Goal: Communication & Community: Answer question/provide support

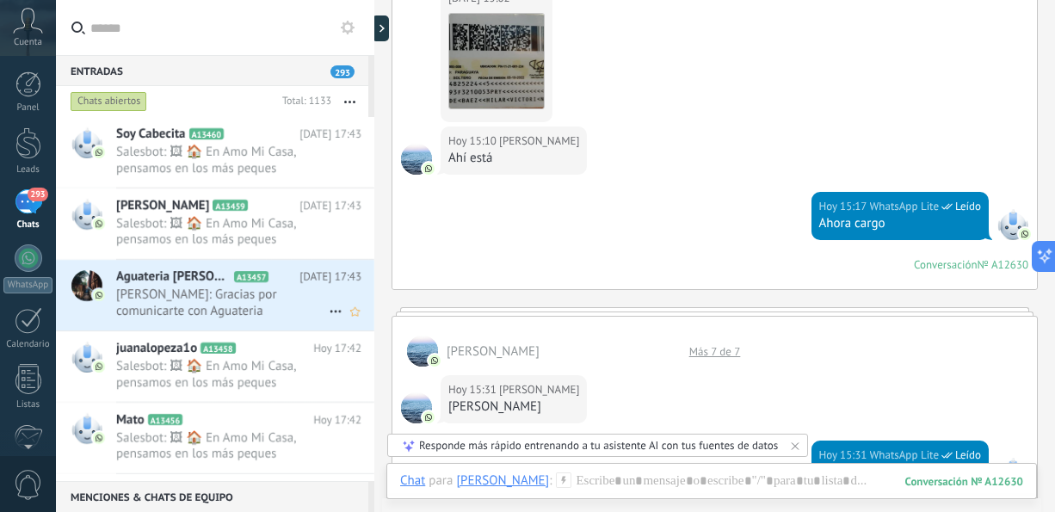
click at [267, 287] on span "[PERSON_NAME]: Gracias por comunicarte con Aguateria [PERSON_NAME]. ¿Cómo podem…" at bounding box center [222, 302] width 212 height 33
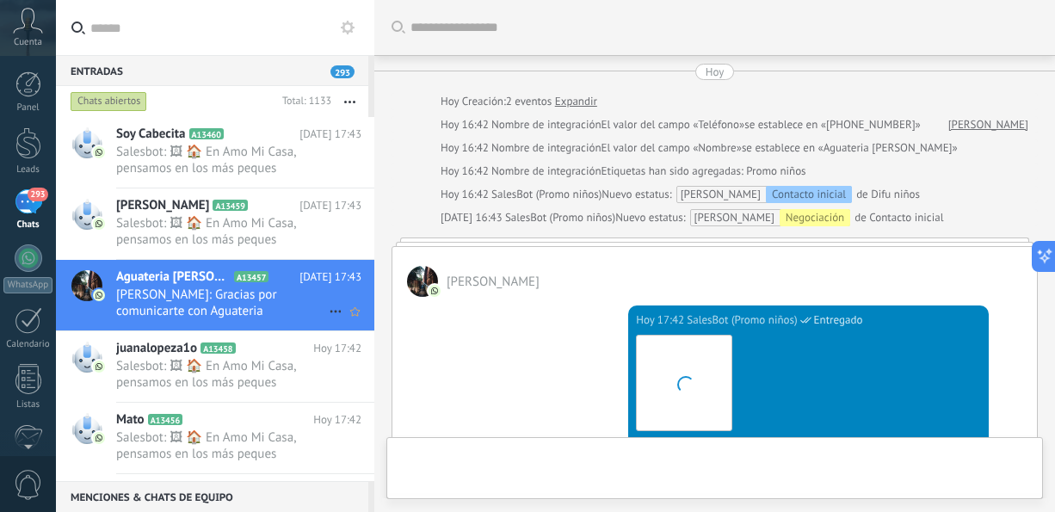
scroll to position [557, 0]
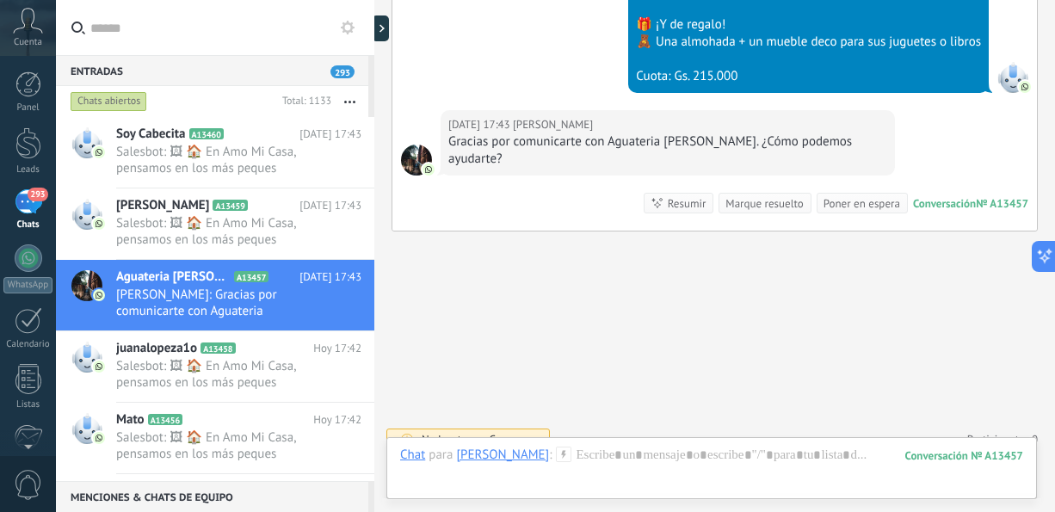
click at [354, 98] on button "button" at bounding box center [349, 101] width 37 height 31
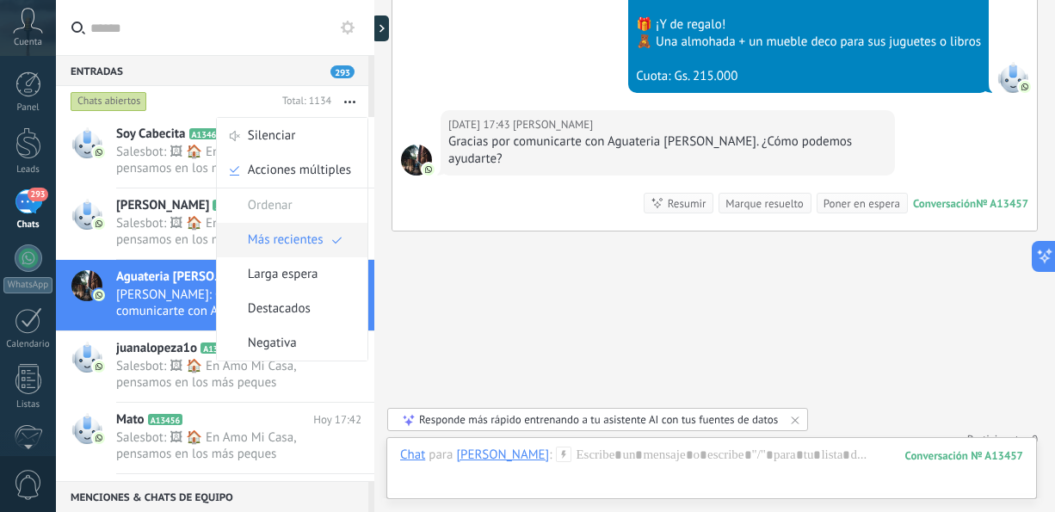
click at [281, 237] on span "Más recientes" at bounding box center [286, 240] width 76 height 34
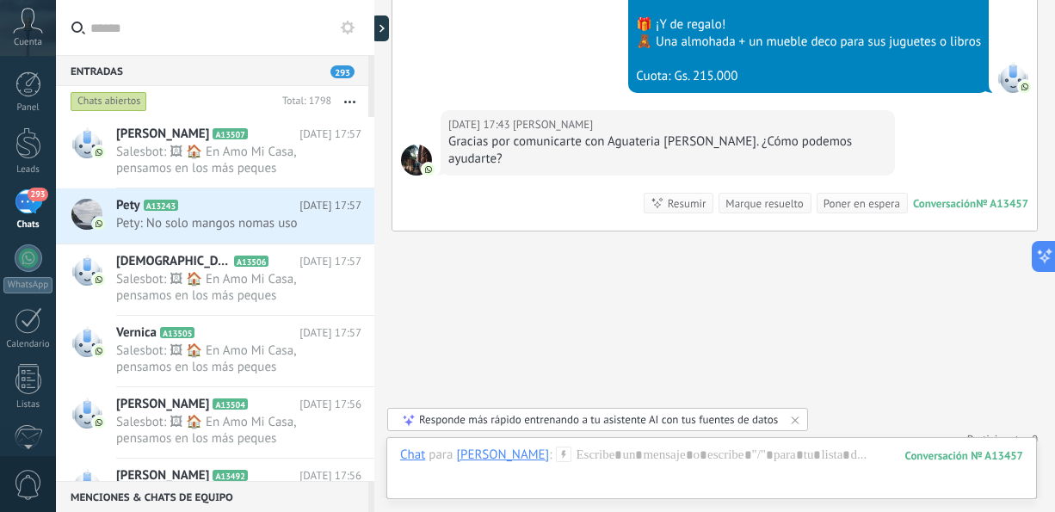
click at [348, 98] on button "button" at bounding box center [349, 101] width 37 height 31
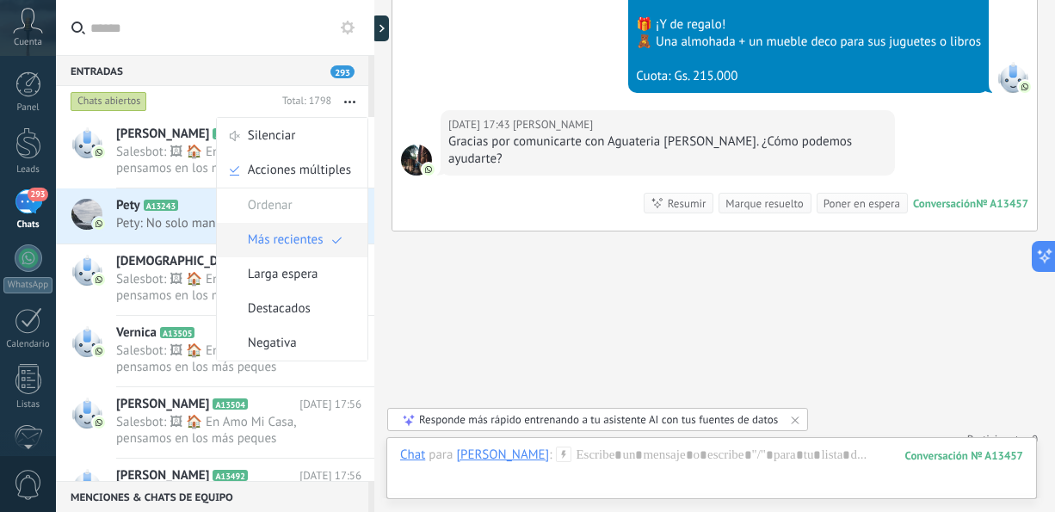
click at [290, 249] on span "Más recientes" at bounding box center [286, 240] width 76 height 34
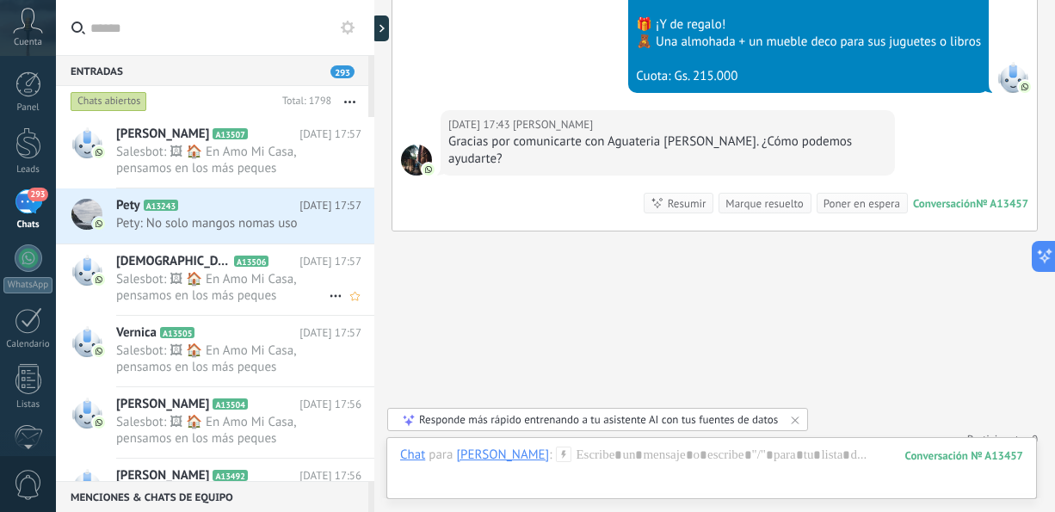
click at [306, 298] on span "Salesbot: 🖼 🏠 En Amo Mi Casa, pensamos en los más peques Armamos el combo perfe…" at bounding box center [222, 287] width 212 height 33
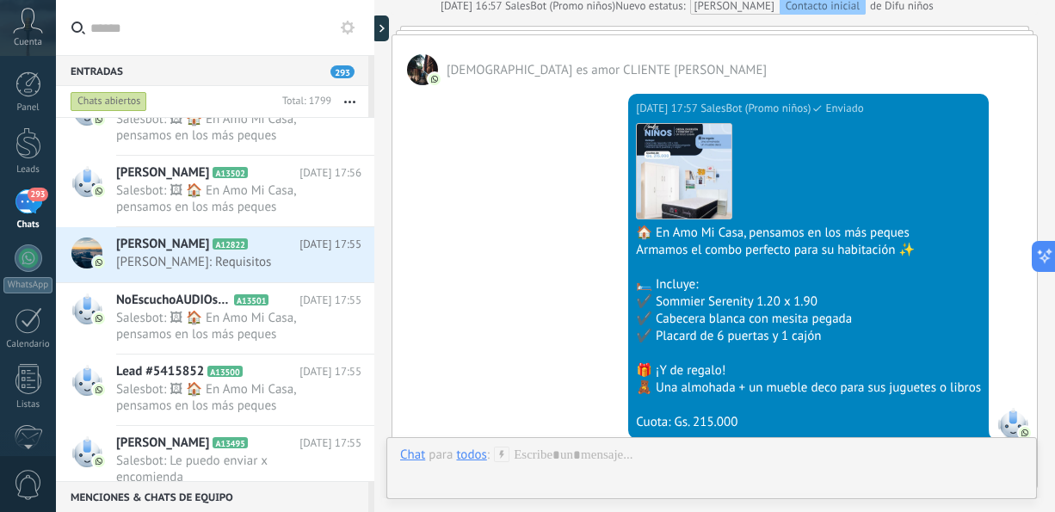
scroll to position [447, 0]
click at [290, 253] on span "[PERSON_NAME]: Requisitos" at bounding box center [222, 261] width 212 height 16
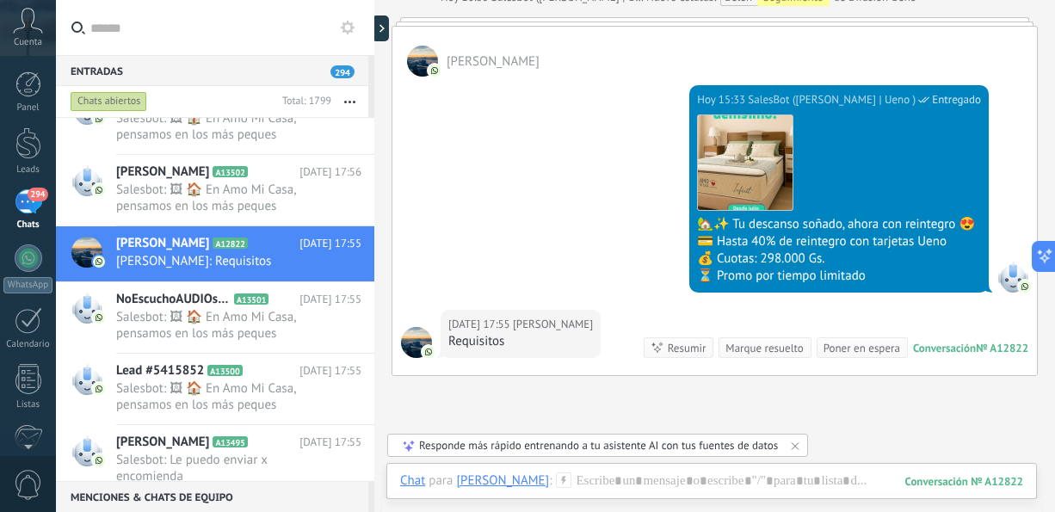
scroll to position [175, 0]
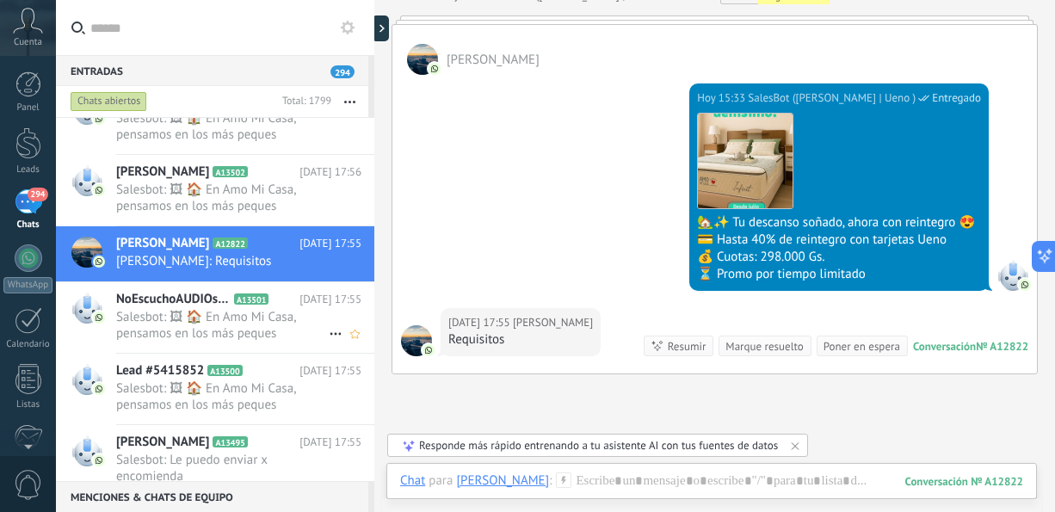
click at [212, 325] on span "Salesbot: 🖼 🏠 En Amo Mi Casa, pensamos en los más peques Armamos el combo perfe…" at bounding box center [222, 325] width 212 height 33
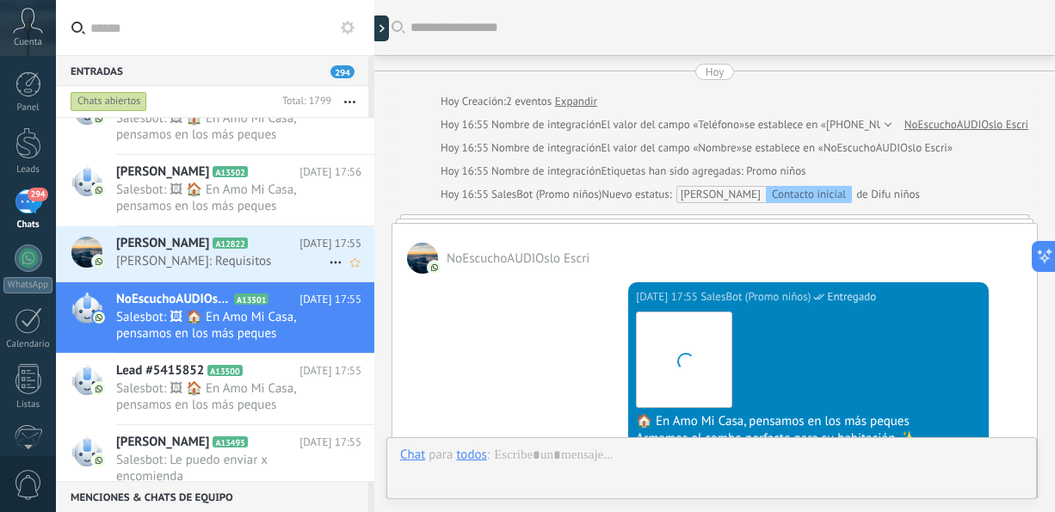
scroll to position [188, 0]
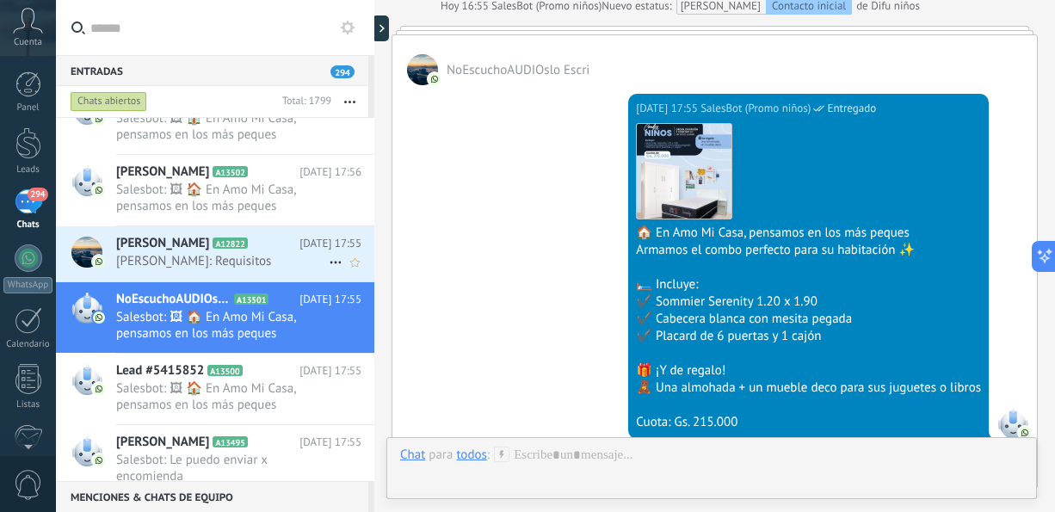
click at [253, 247] on icon at bounding box center [261, 243] width 17 height 17
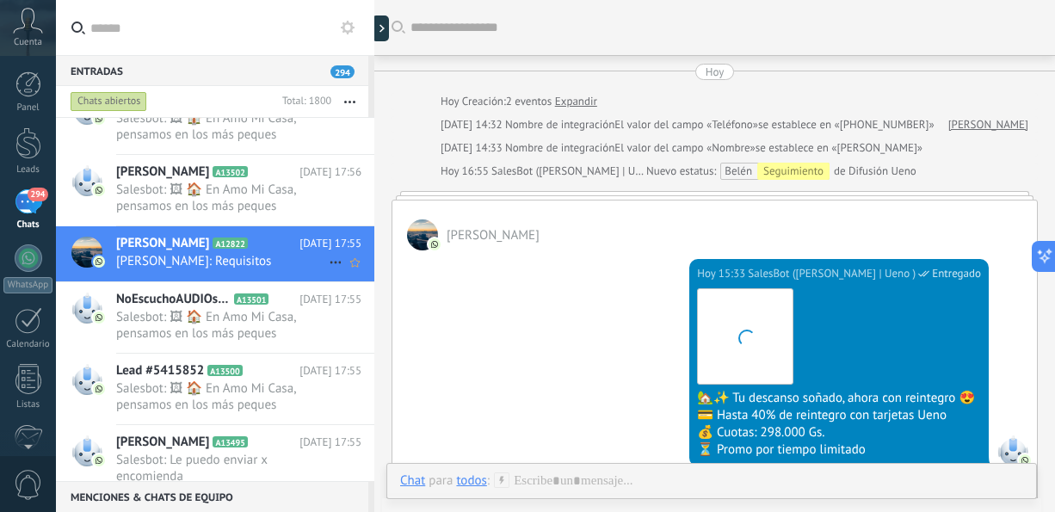
scroll to position [258, 0]
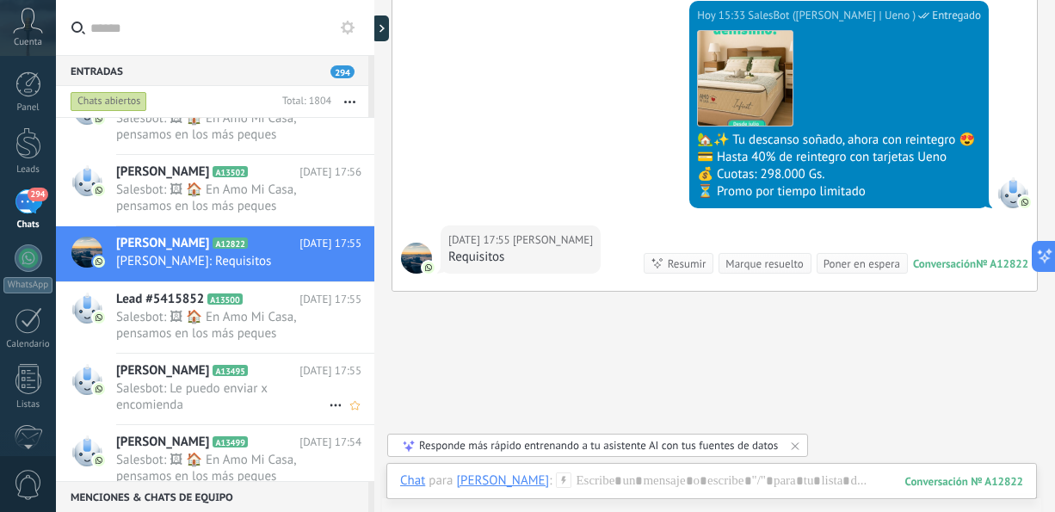
click at [219, 401] on span "Salesbot: Le puedo enviar x encomienda" at bounding box center [222, 396] width 212 height 33
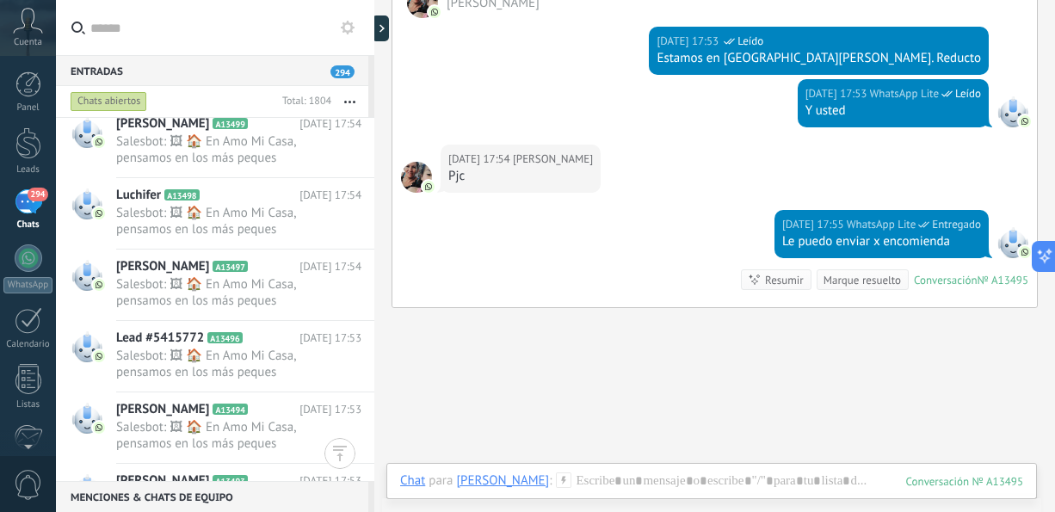
scroll to position [1084, 0]
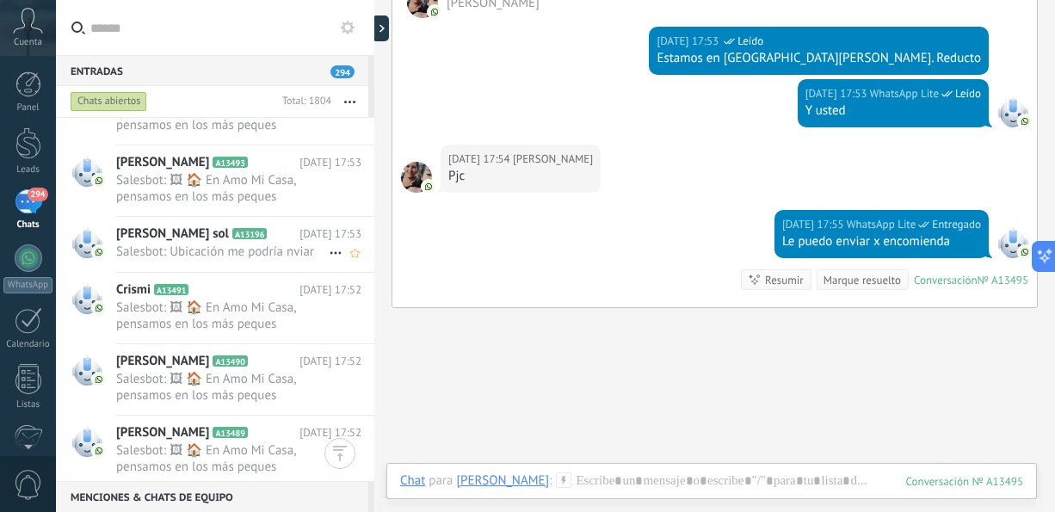
click at [264, 257] on div "[PERSON_NAME] sol A13196 [DATE] 17:53 Salesbot: Ubicación me podría nviar" at bounding box center [245, 244] width 258 height 54
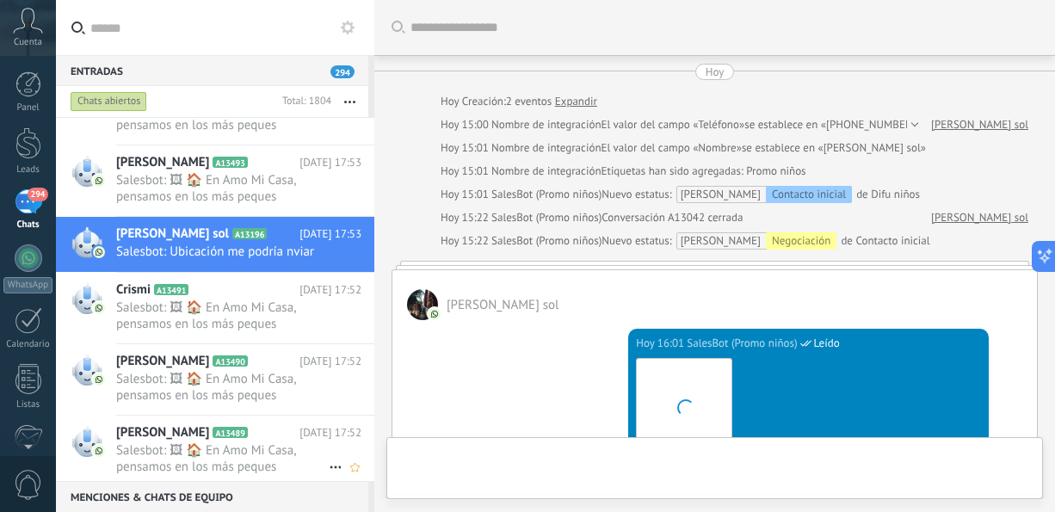
scroll to position [1300, 0]
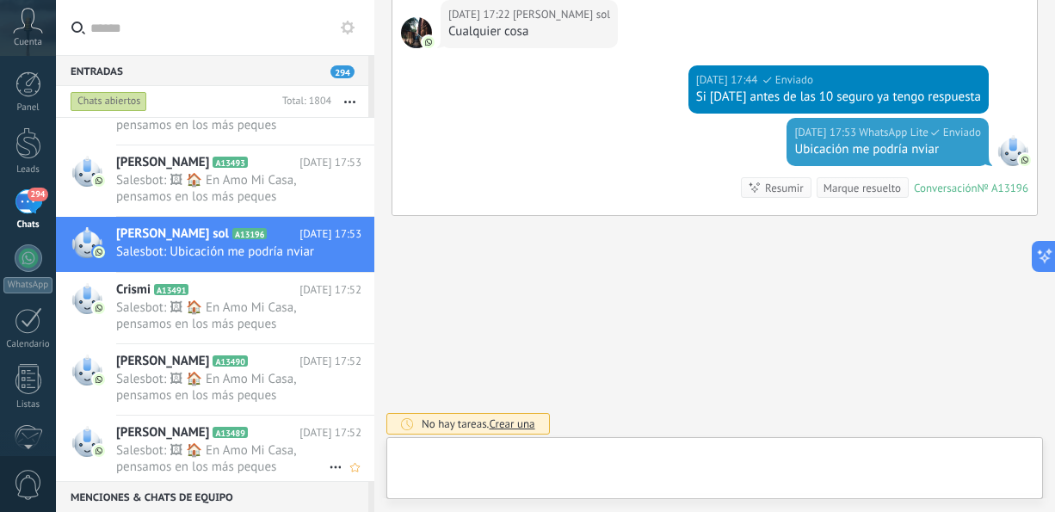
click at [366, 421] on div "[PERSON_NAME] A13489 [DATE] 17:52 Salesbot: 🖼 🏠 En Amo Mi Casa, pensamos en los…" at bounding box center [245, 450] width 258 height 71
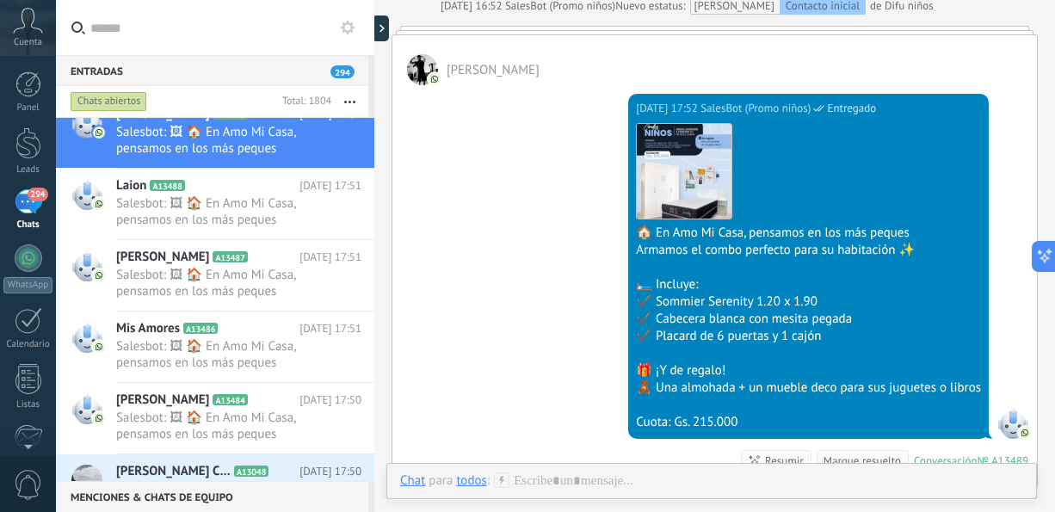
scroll to position [1720, 0]
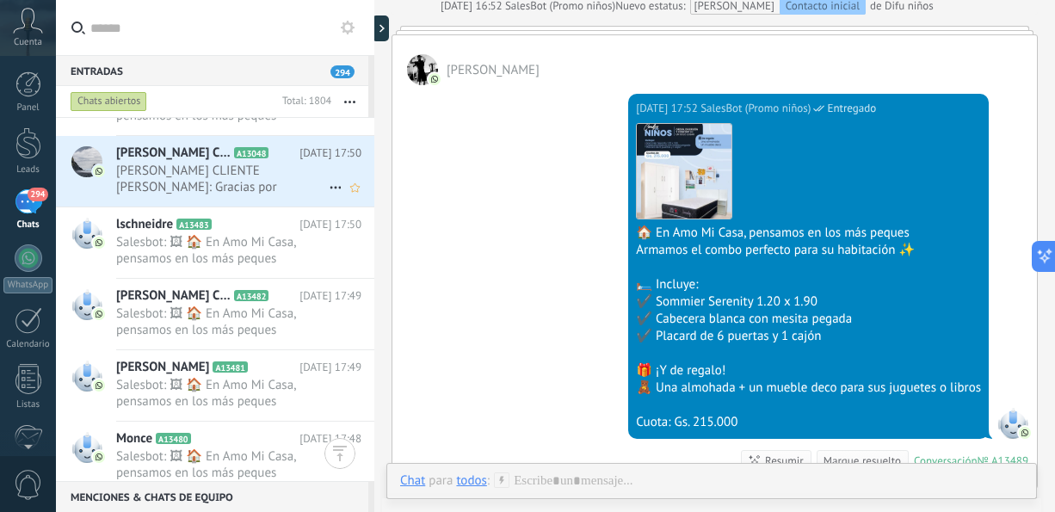
click at [285, 184] on span "[PERSON_NAME] CLIENTE [PERSON_NAME]: Gracias por comunicarte con [PERSON_NAME] …" at bounding box center [222, 179] width 212 height 33
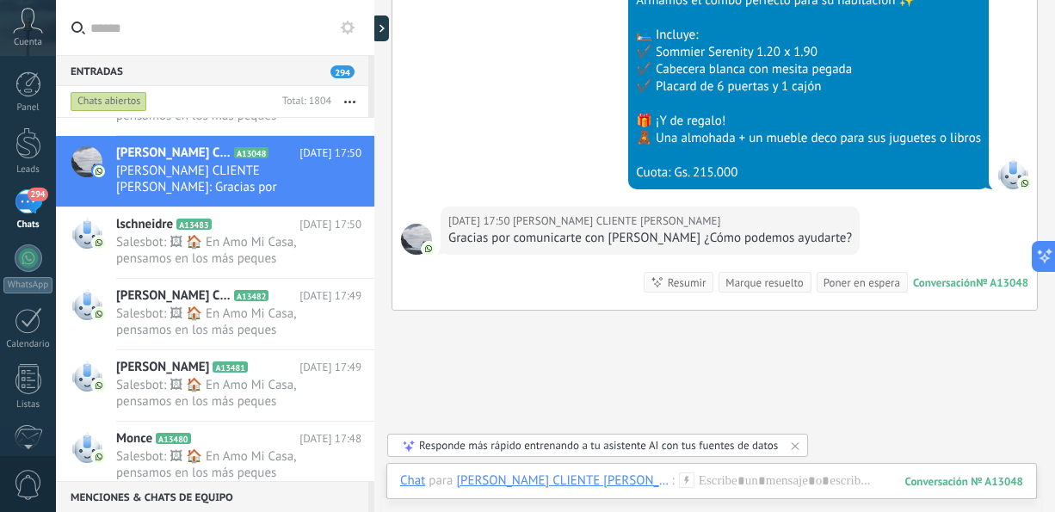
scroll to position [2039, 0]
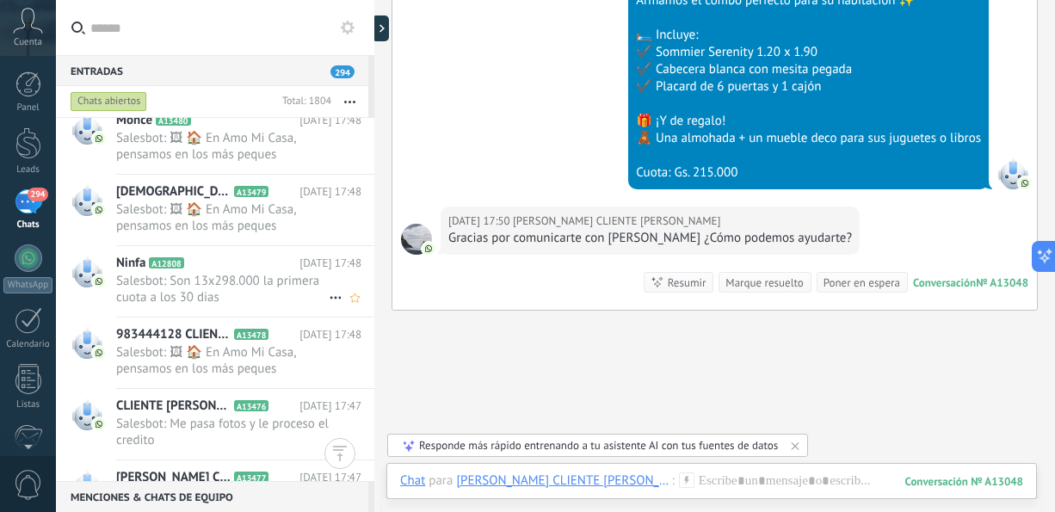
click at [250, 287] on span "Salesbot: Son 13x298.000 la primera cuota a los 30 dias" at bounding box center [222, 289] width 212 height 33
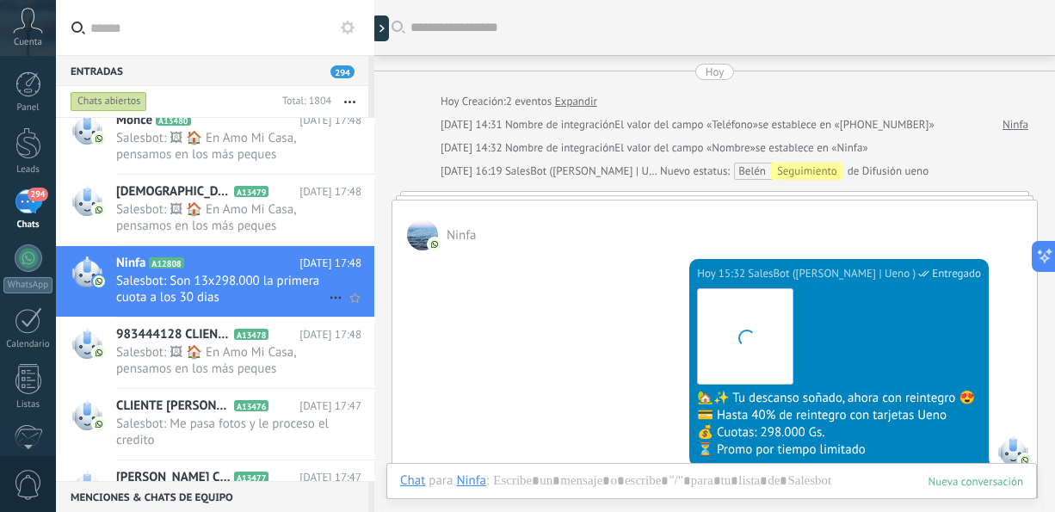
scroll to position [557, 0]
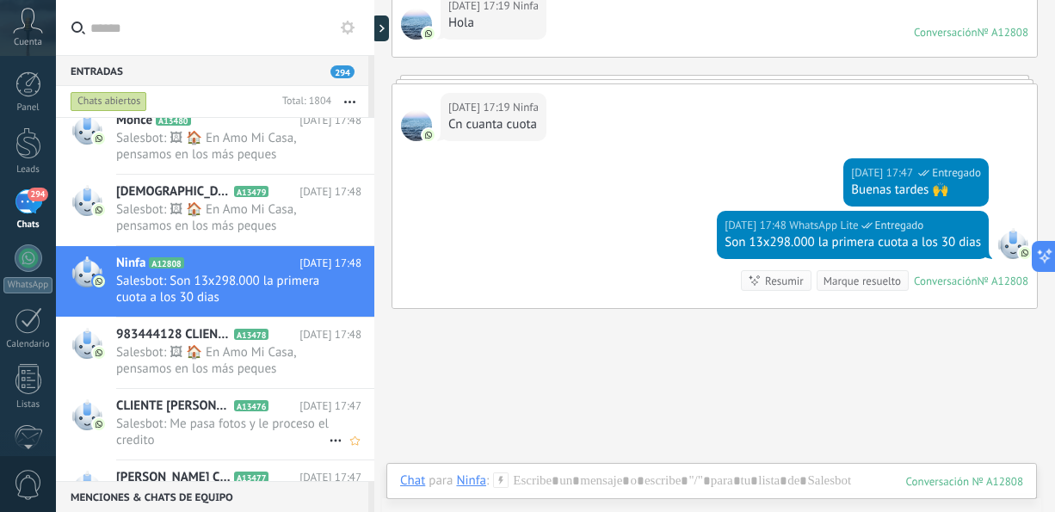
click at [254, 423] on span "Salesbot: Me pasa fotos y le proceso el credito" at bounding box center [222, 431] width 212 height 33
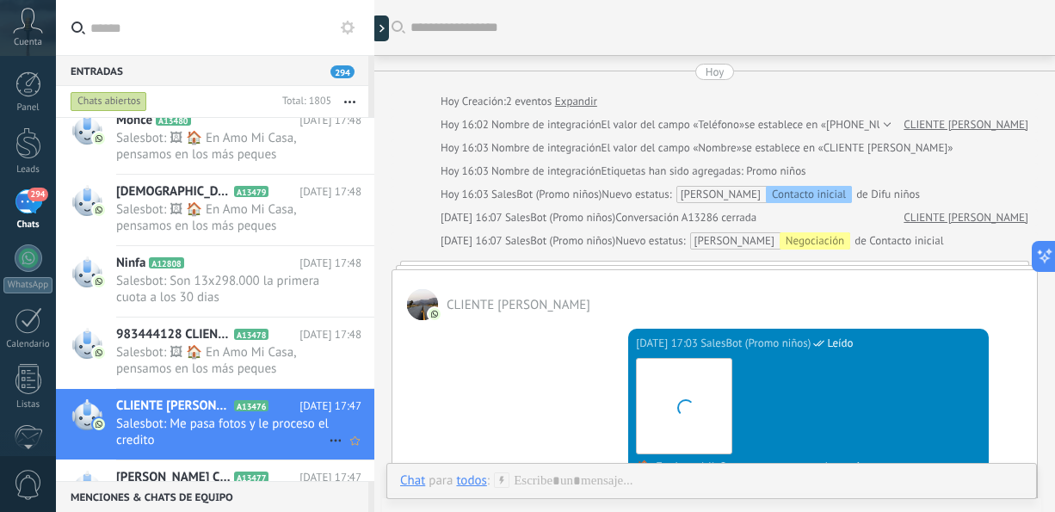
scroll to position [719, 0]
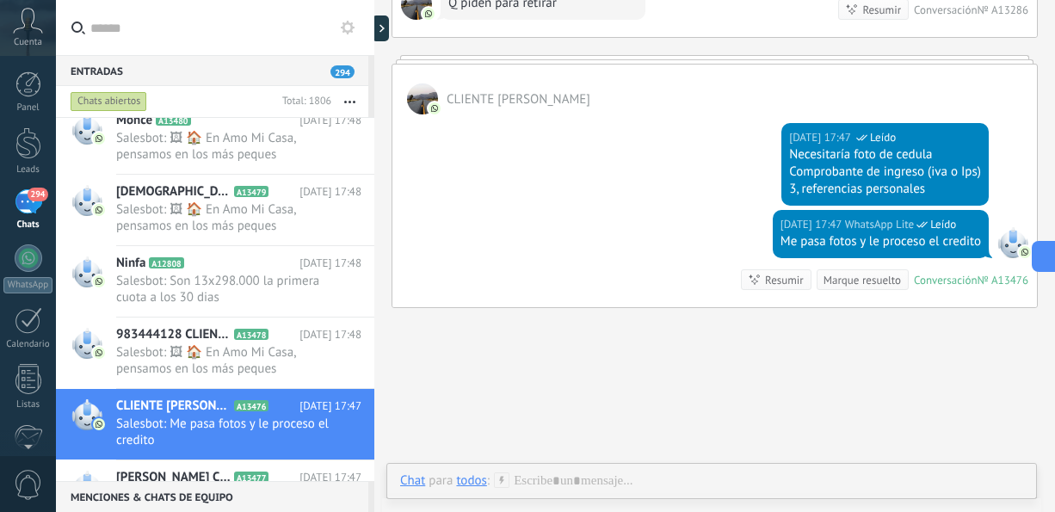
drag, startPoint x: 1054, startPoint y: 334, endPoint x: 1049, endPoint y: 196, distance: 137.7
click at [1049, 0] on div "Entradas 294 Chats abiertos Total: 1806 Silenciar Acciones múltiples Ordenar Má…" at bounding box center [555, 0] width 999 height 0
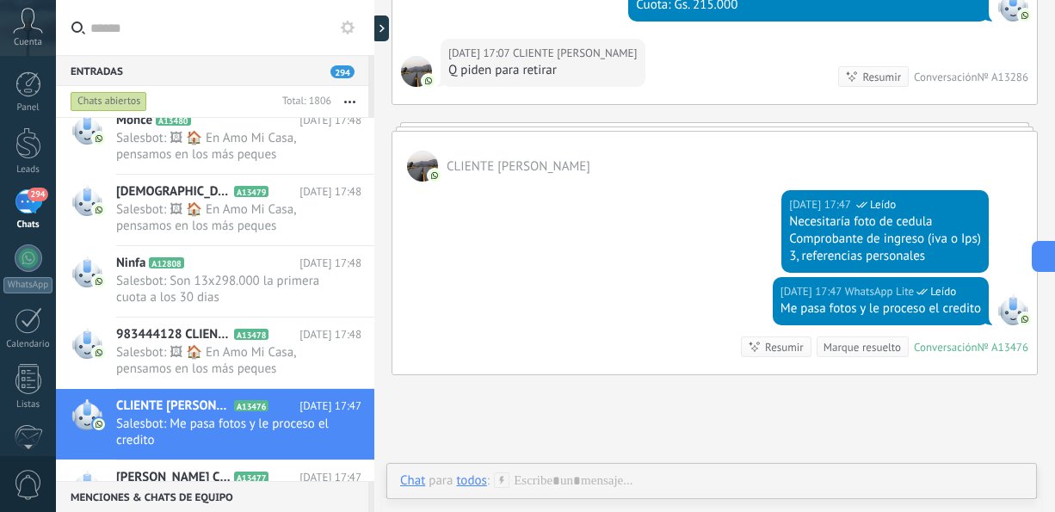
scroll to position [2357, 0]
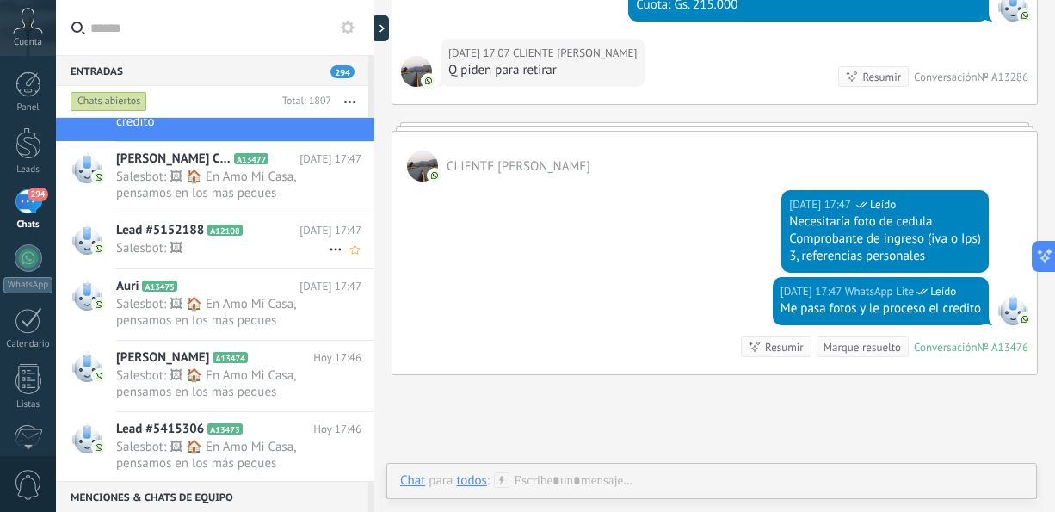
click at [252, 251] on span "Salesbot: 🖼" at bounding box center [222, 248] width 212 height 16
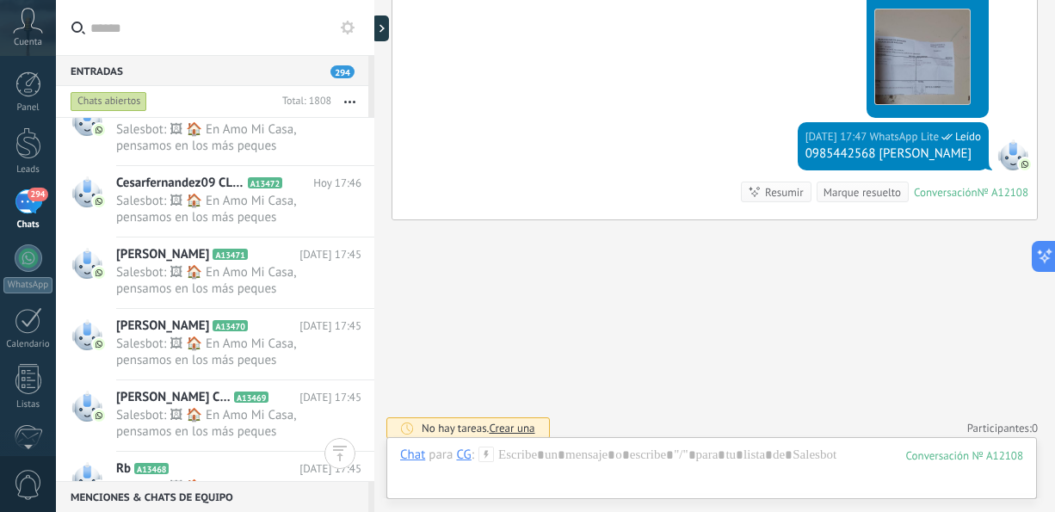
scroll to position [2993, 0]
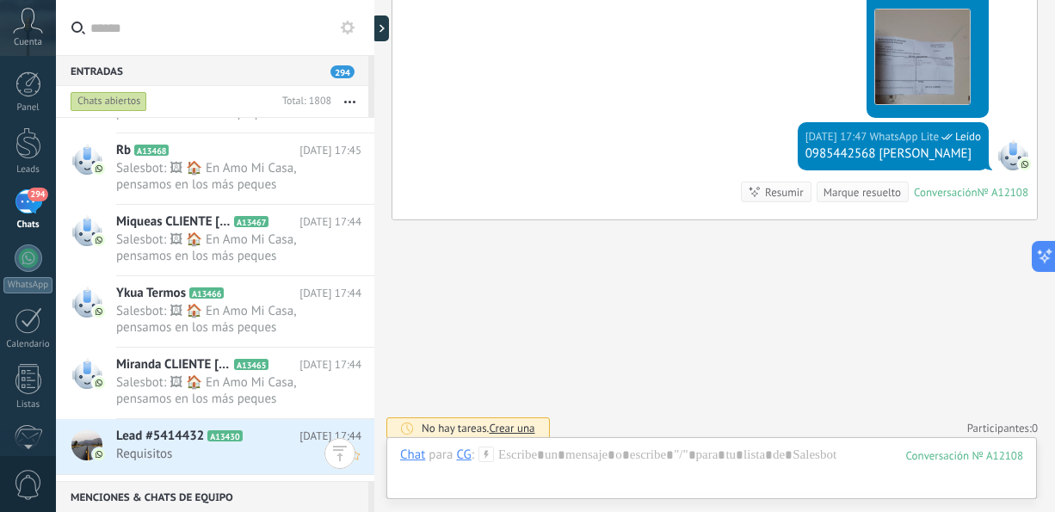
click at [204, 453] on span "Requisitos" at bounding box center [222, 454] width 212 height 16
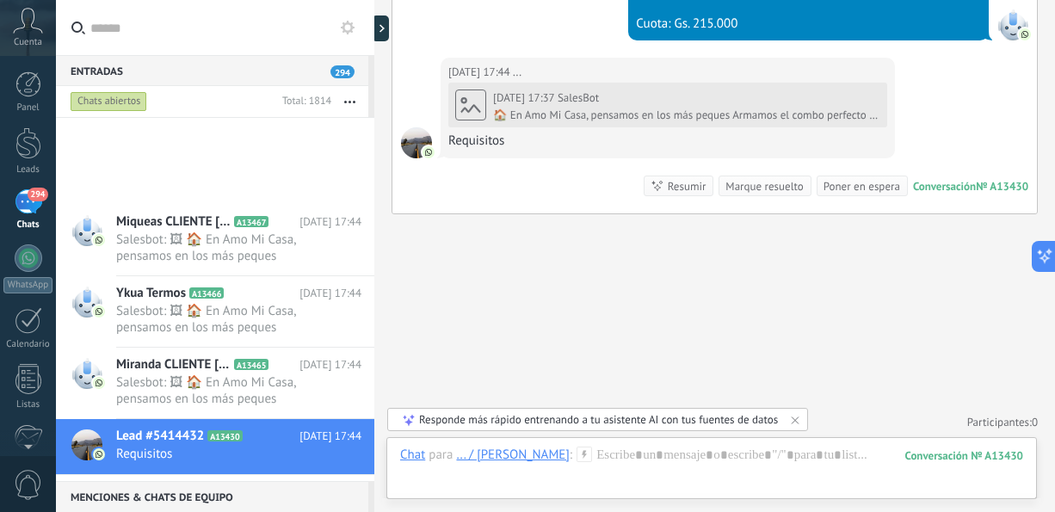
scroll to position [3311, 0]
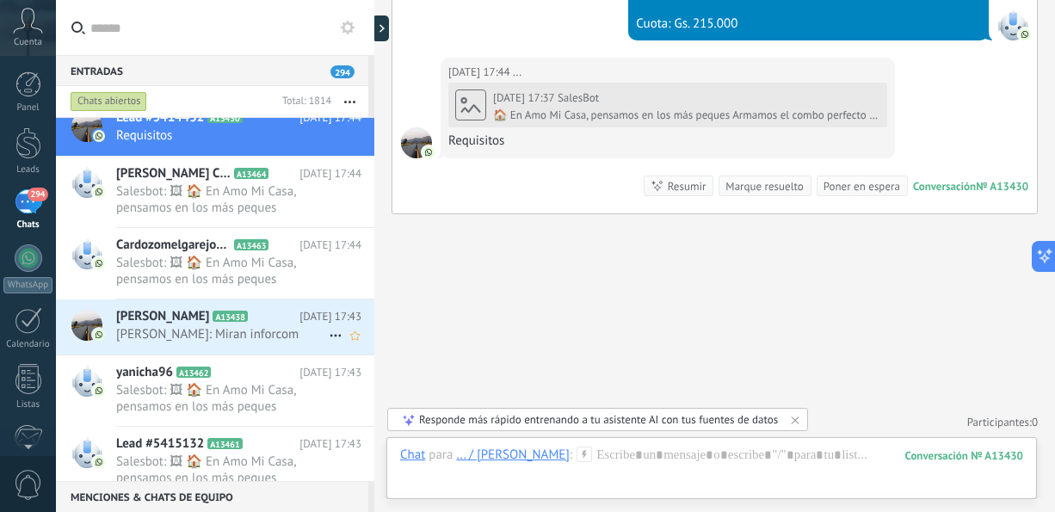
click at [223, 329] on span "[PERSON_NAME]: Miran inforcom" at bounding box center [222, 334] width 212 height 16
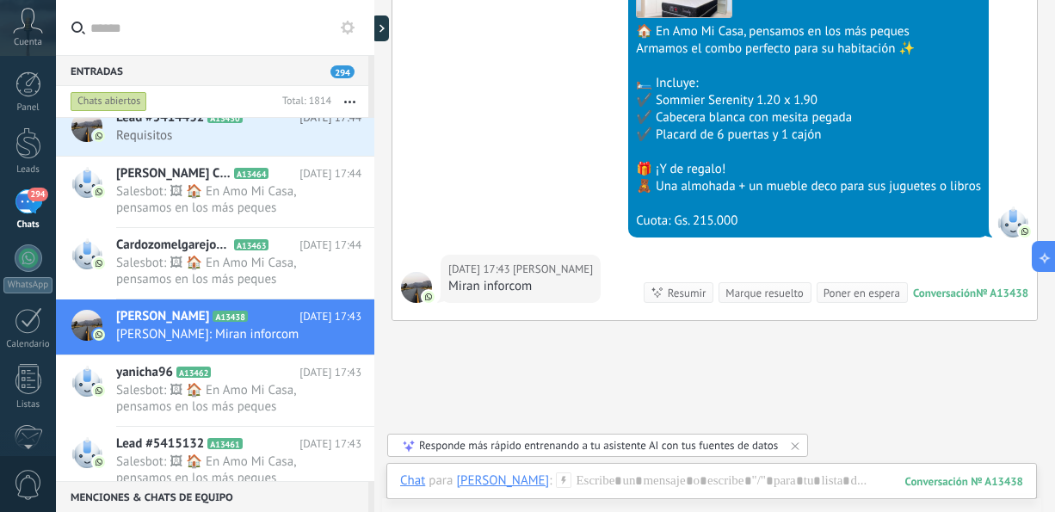
scroll to position [520, 0]
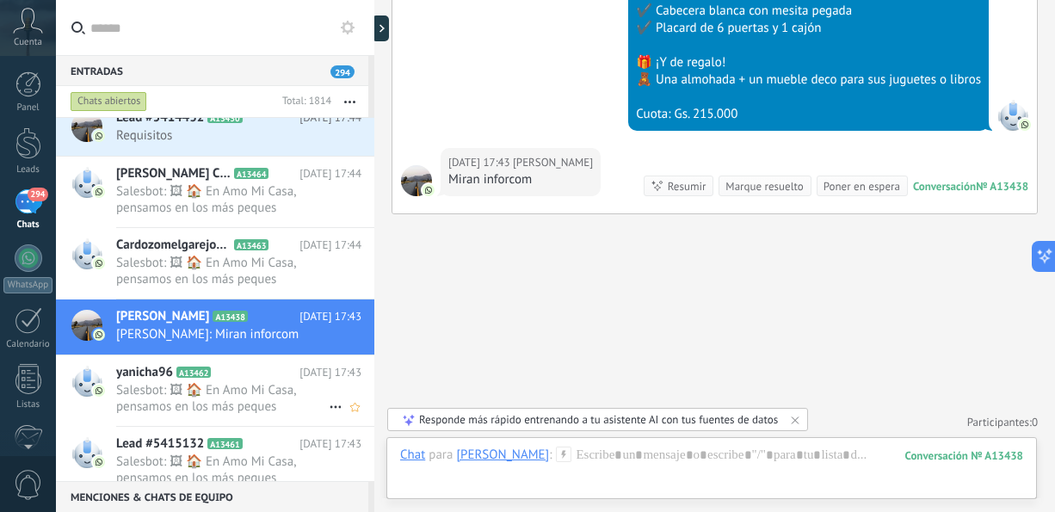
click at [216, 384] on span "Salesbot: 🖼 🏠 En Amo Mi Casa, pensamos en los más peques Armamos el combo perfe…" at bounding box center [222, 398] width 212 height 33
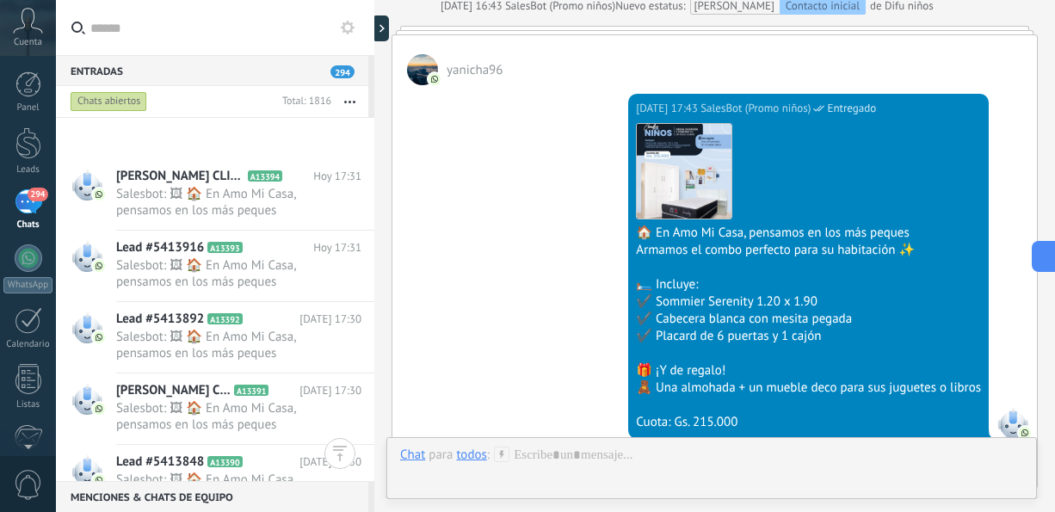
scroll to position [8400, 0]
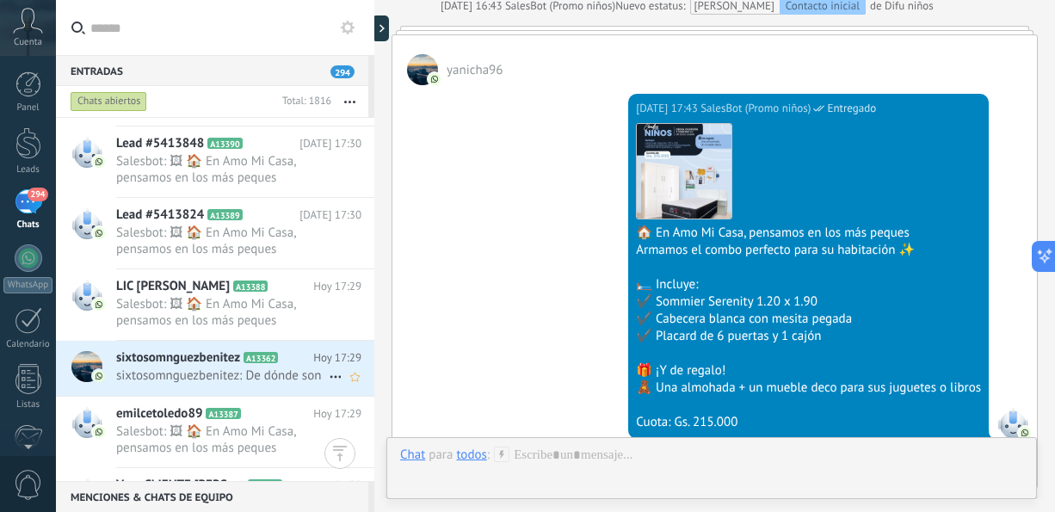
click at [263, 373] on span "sixtosomnguezbenitez: De dónde son" at bounding box center [222, 375] width 212 height 16
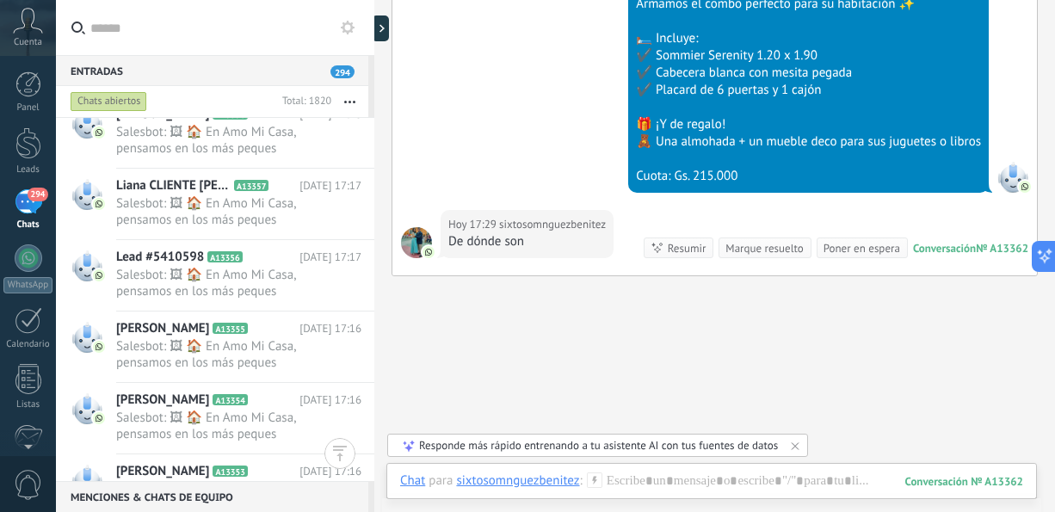
scroll to position [10946, 0]
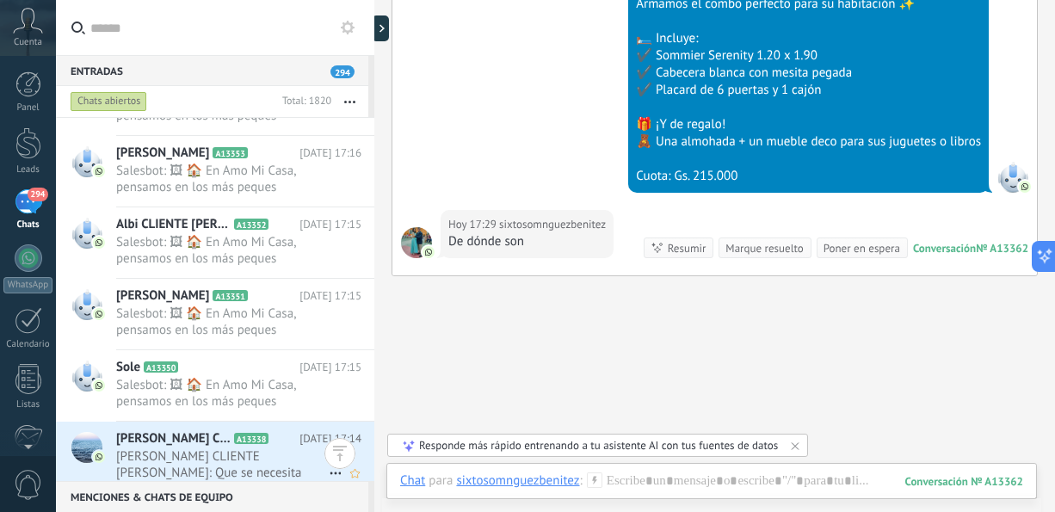
click at [246, 448] on span "[PERSON_NAME] CLIENTE [PERSON_NAME]: Que se necesita" at bounding box center [222, 464] width 212 height 33
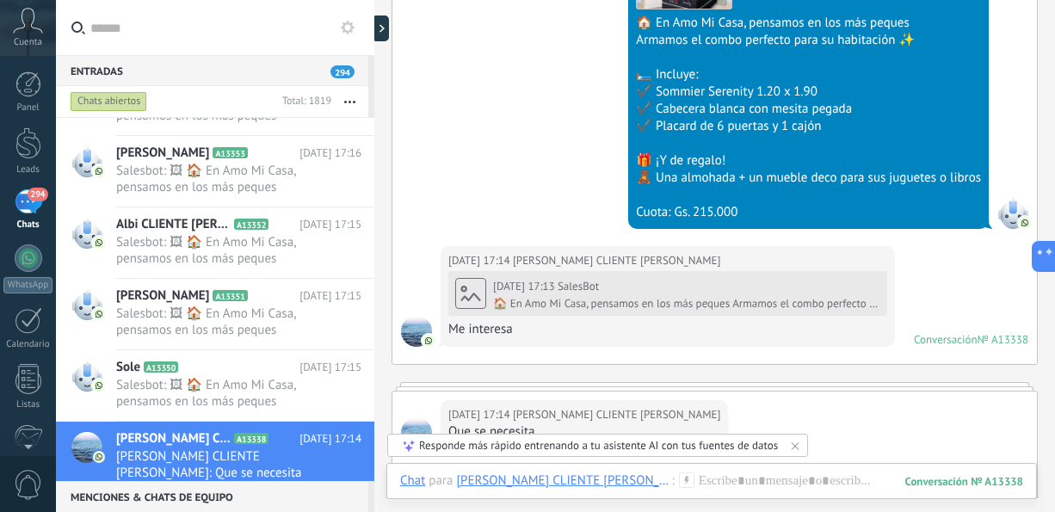
scroll to position [415, 0]
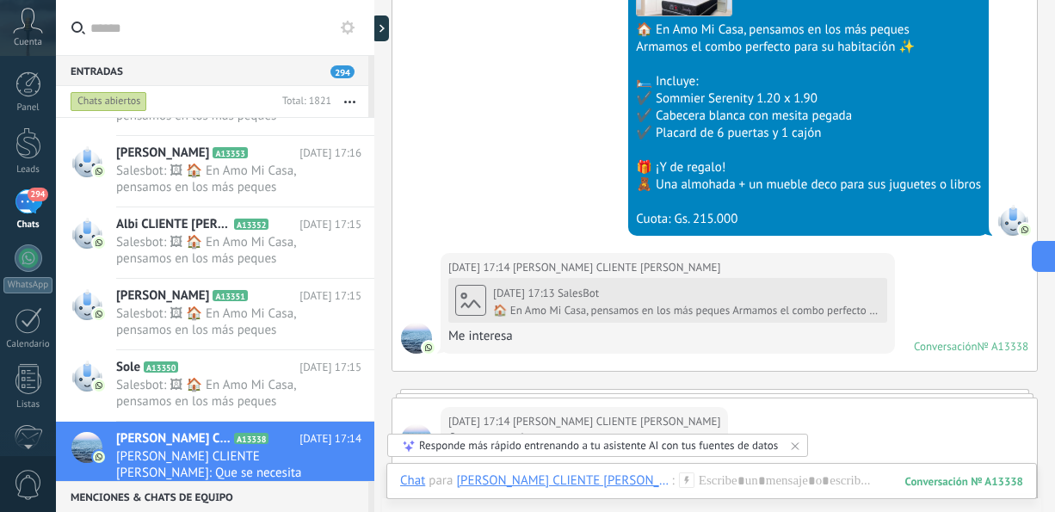
click at [371, 489] on div "Menciones & Chats de equipo 0 Crear un grupo de chat Silenciar Acciones múltipl…" at bounding box center [215, 496] width 318 height 31
click at [374, 479] on div at bounding box center [374, 256] width 0 height 512
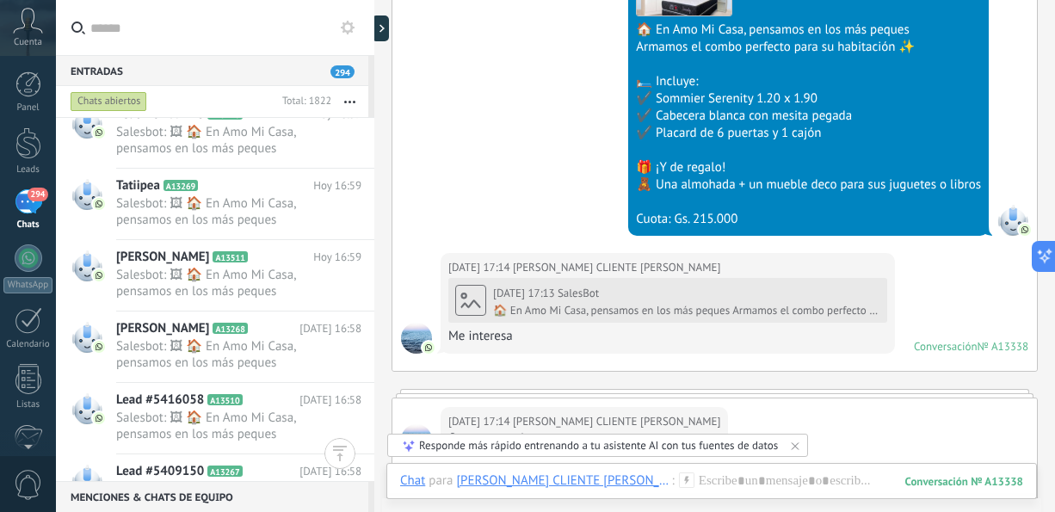
scroll to position [18581, 0]
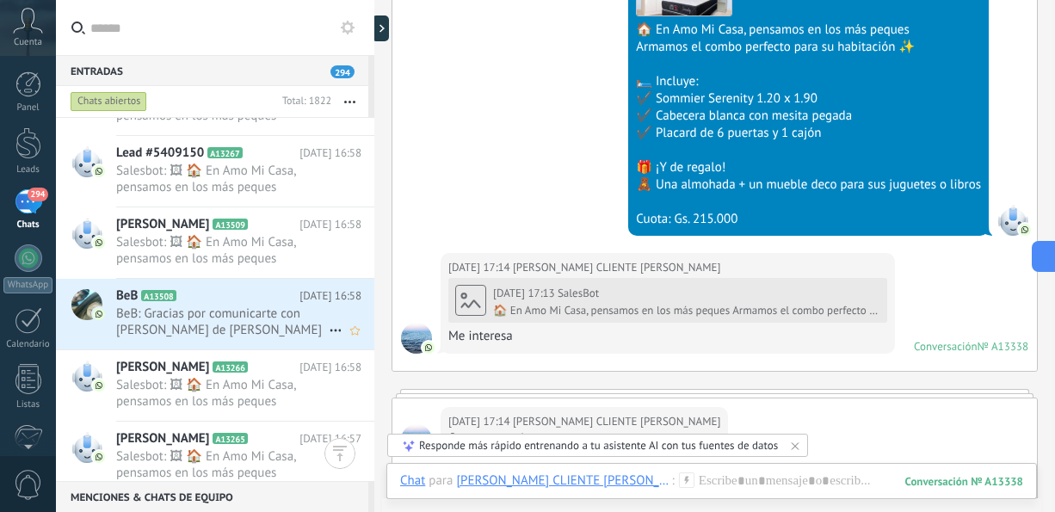
click at [260, 332] on span "BeB: Gracias por comunicarte con [PERSON_NAME] de [PERSON_NAME] y [PERSON_NAME]…" at bounding box center [222, 321] width 212 height 33
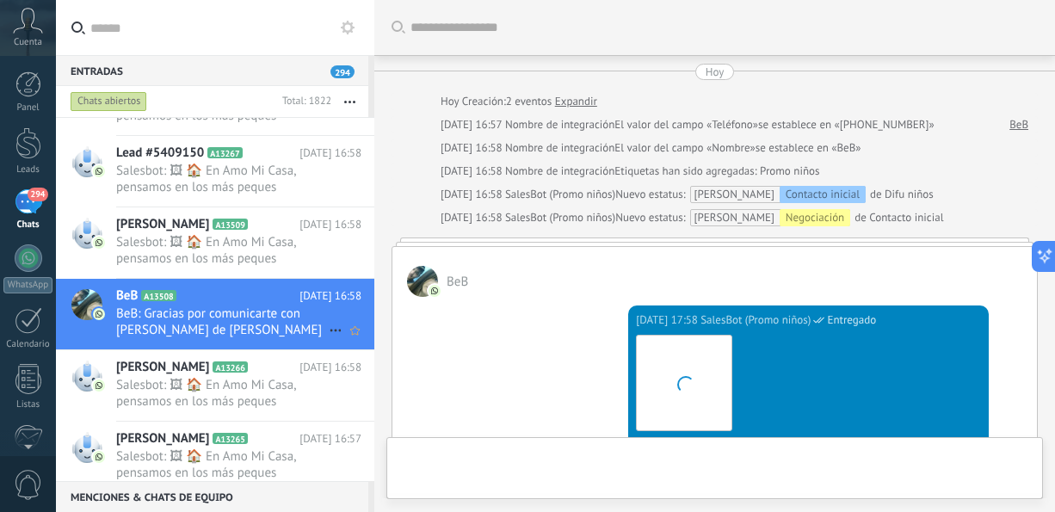
scroll to position [575, 0]
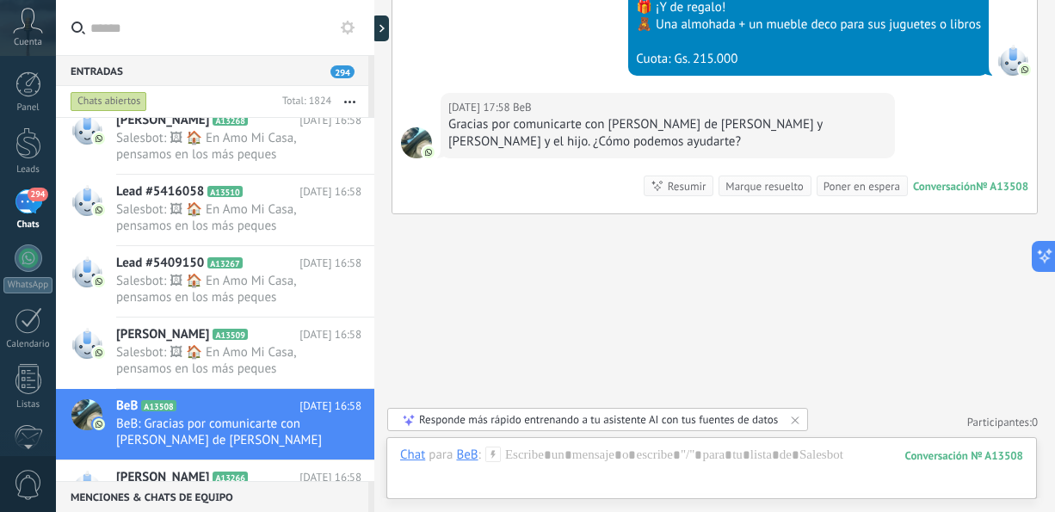
click at [370, 489] on div "Menciones & Chats de equipo 0 Crear un grupo de chat Silenciar Acciones múltipl…" at bounding box center [215, 496] width 318 height 31
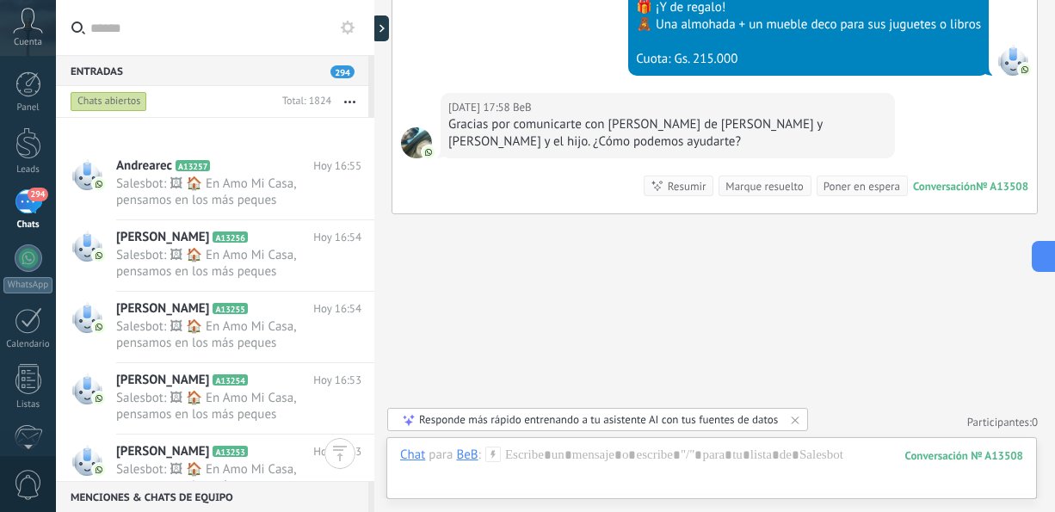
scroll to position [19853, 0]
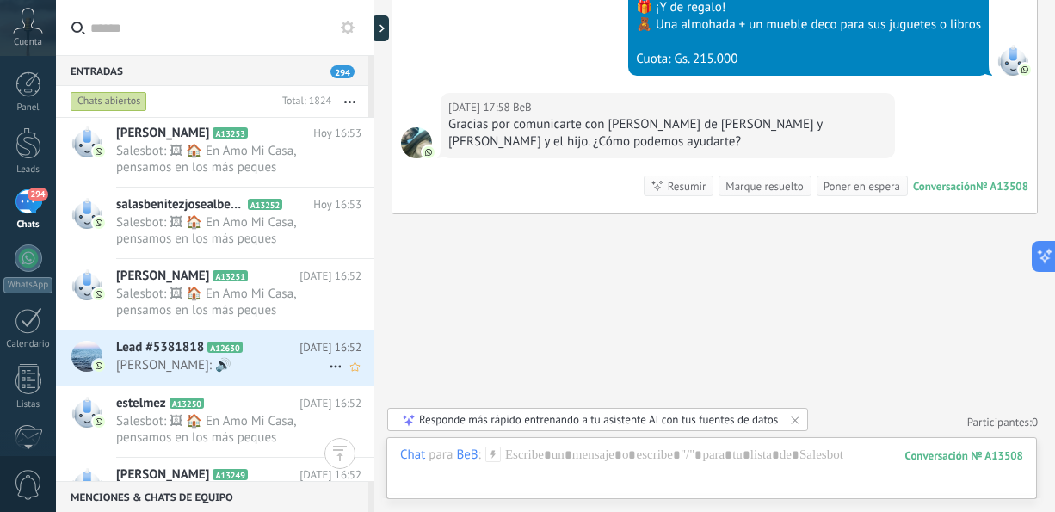
click at [276, 365] on span "[PERSON_NAME]: 🔊" at bounding box center [222, 365] width 212 height 16
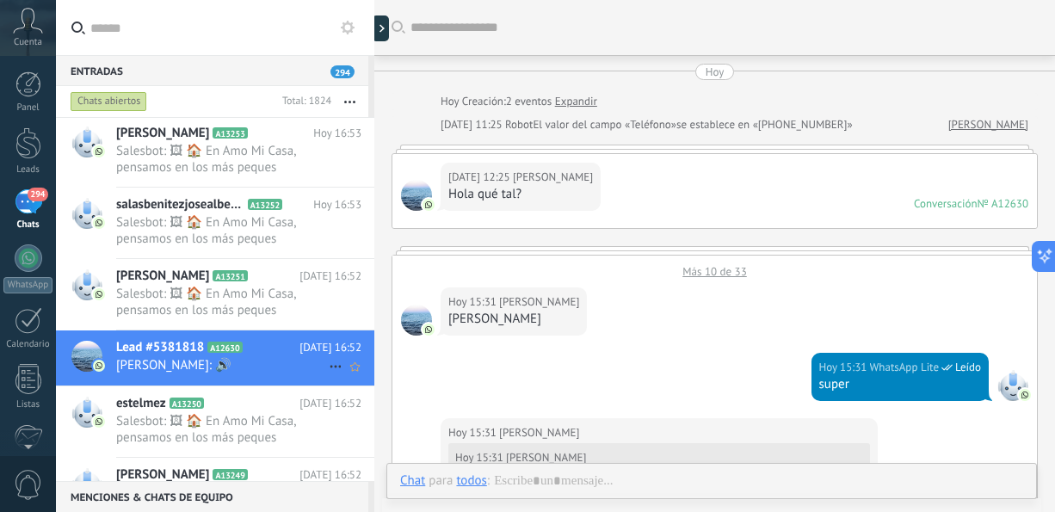
scroll to position [707, 0]
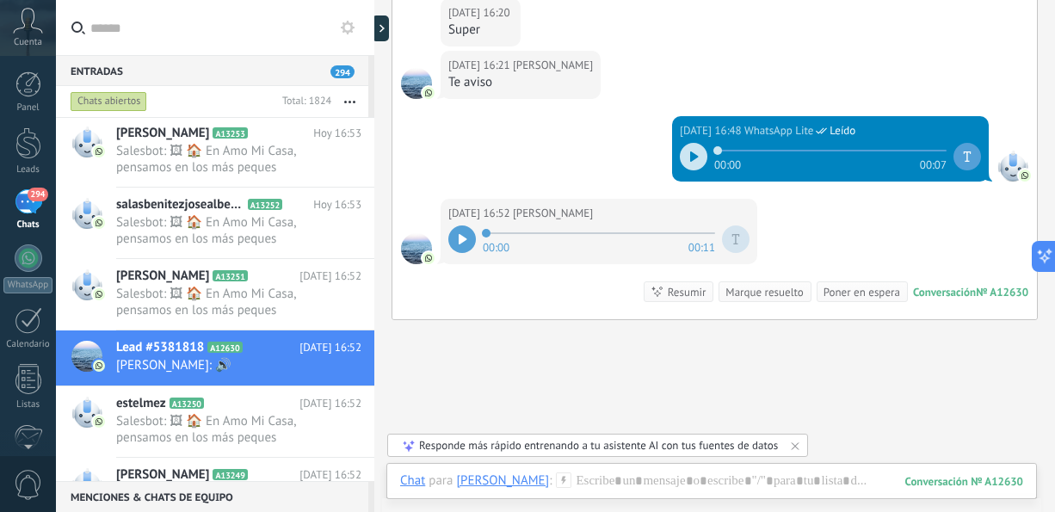
click at [463, 244] on div at bounding box center [462, 239] width 28 height 28
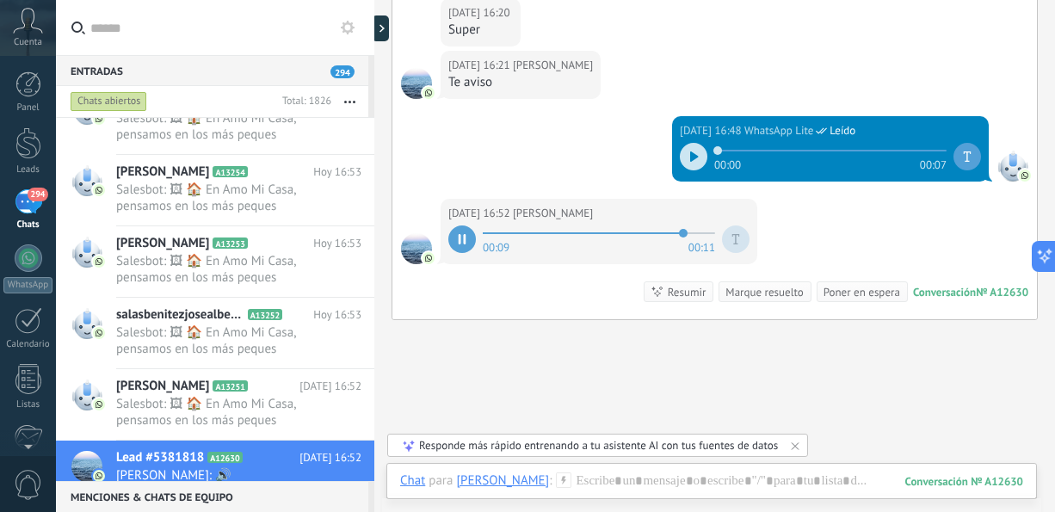
click at [693, 157] on div at bounding box center [694, 157] width 28 height 28
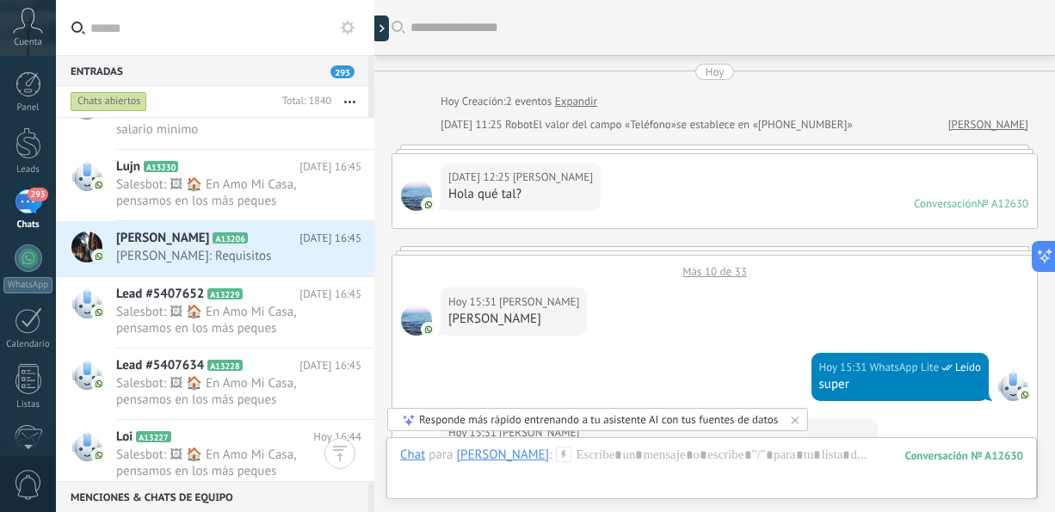
scroll to position [22080, 0]
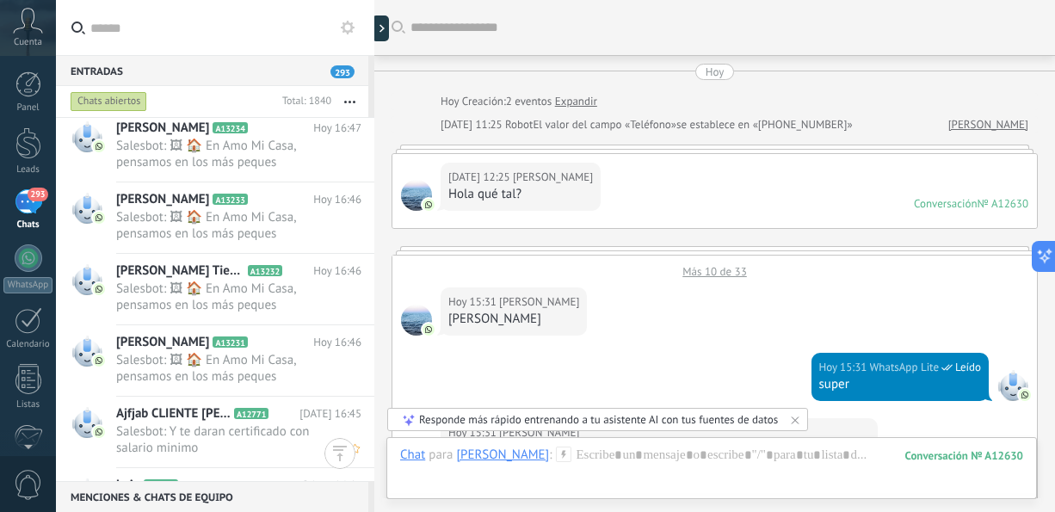
click at [242, 434] on span "Salesbot: Y te daran certificado con salario minimo" at bounding box center [222, 439] width 212 height 33
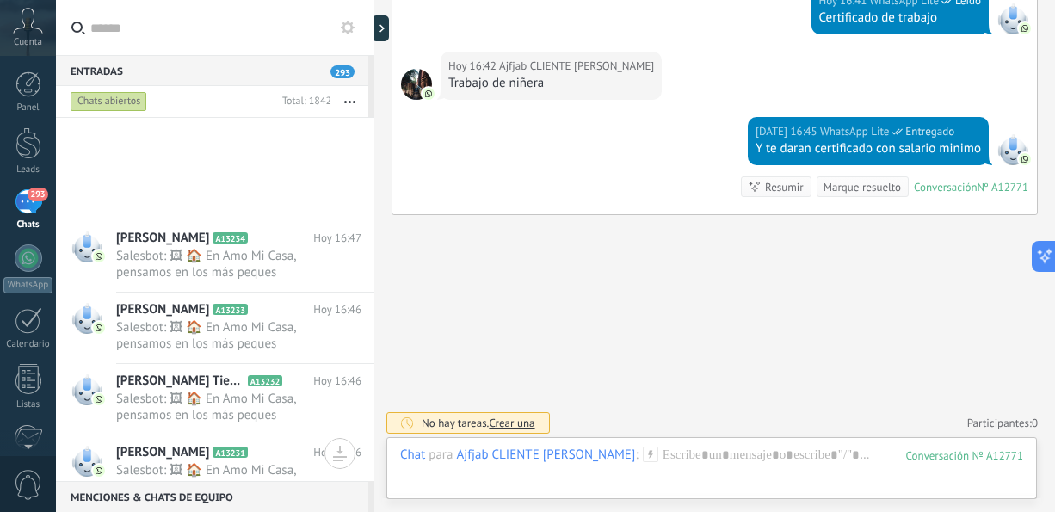
scroll to position [22398, 0]
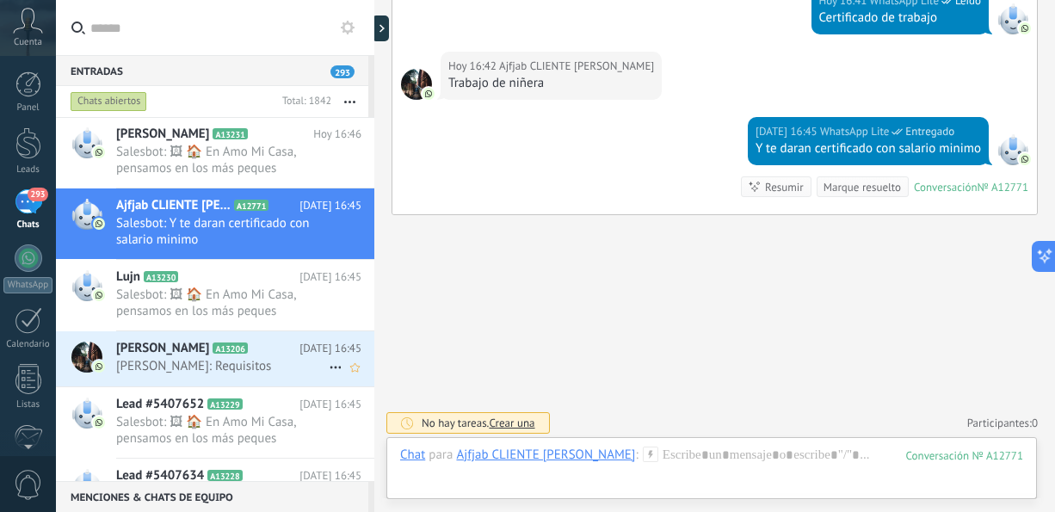
click at [272, 361] on span "[PERSON_NAME]: Requisitos" at bounding box center [222, 366] width 212 height 16
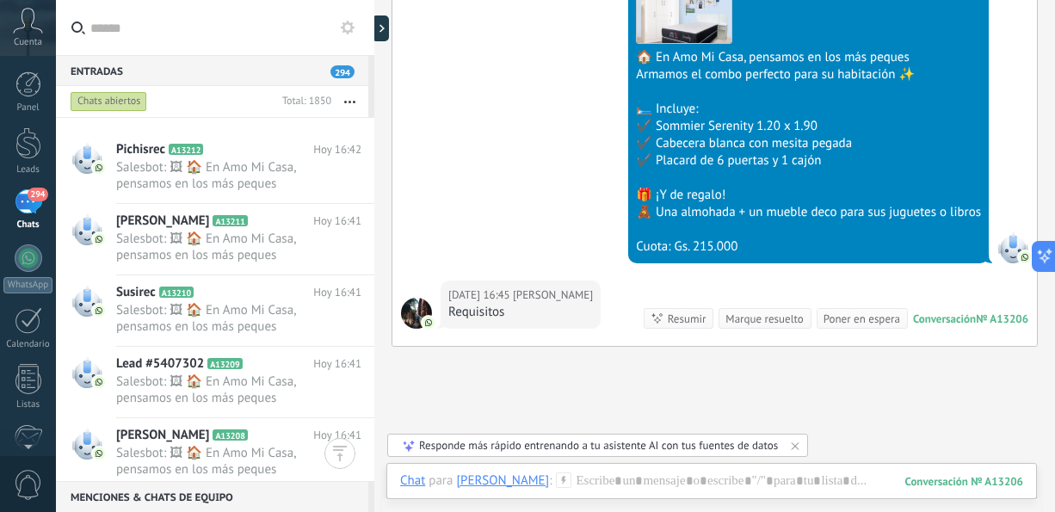
scroll to position [24625, 0]
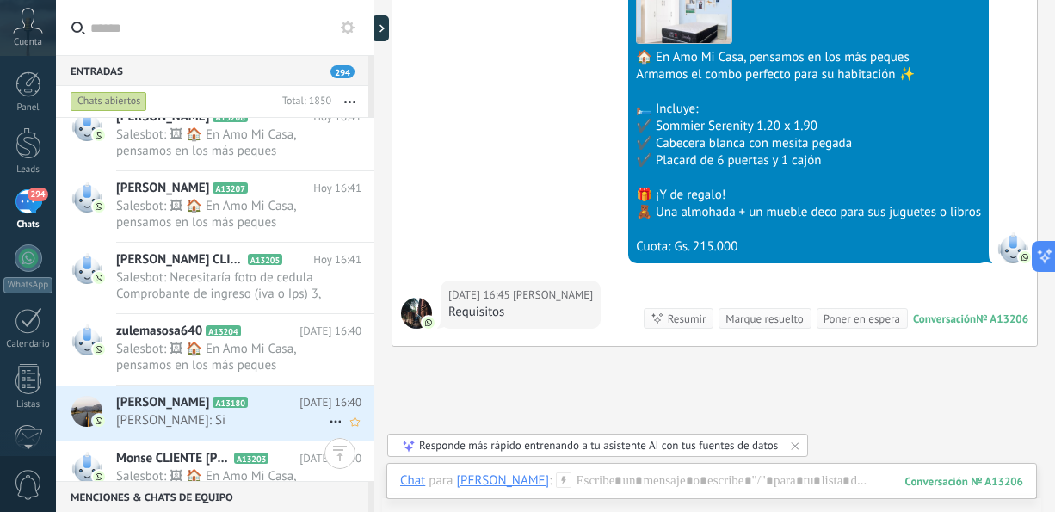
click at [254, 415] on span "[PERSON_NAME]: Si" at bounding box center [222, 420] width 212 height 16
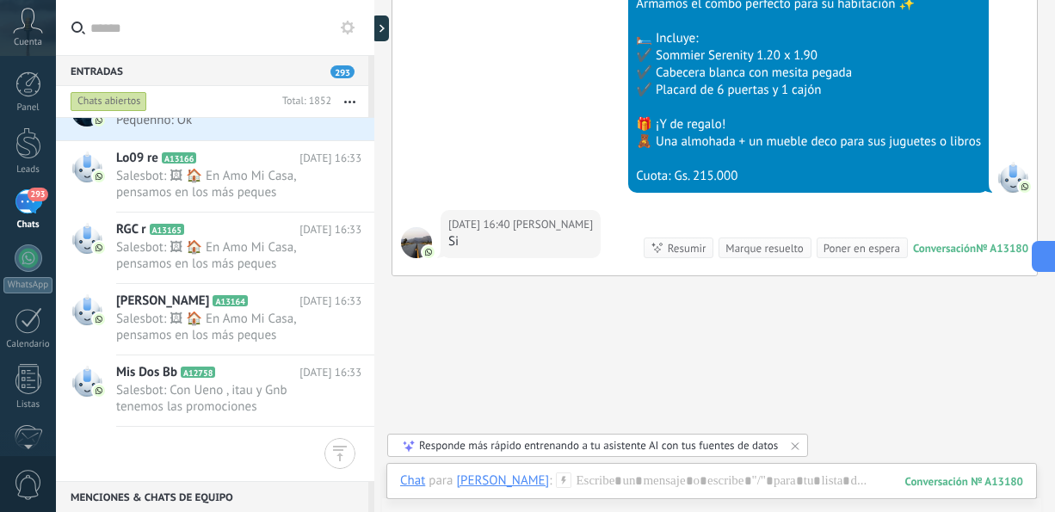
scroll to position [27169, 0]
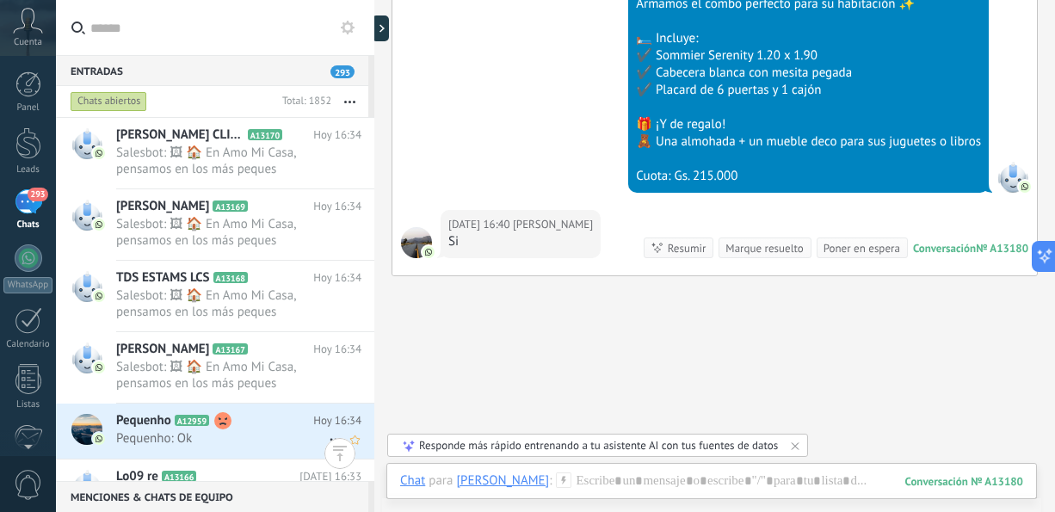
click at [237, 439] on span "Pequenho: Ok" at bounding box center [222, 438] width 212 height 16
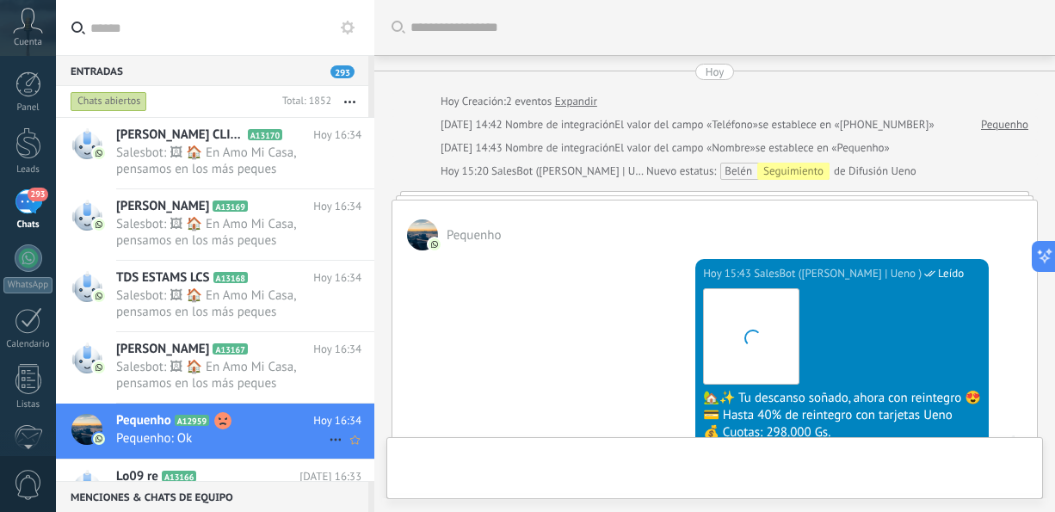
scroll to position [787, 0]
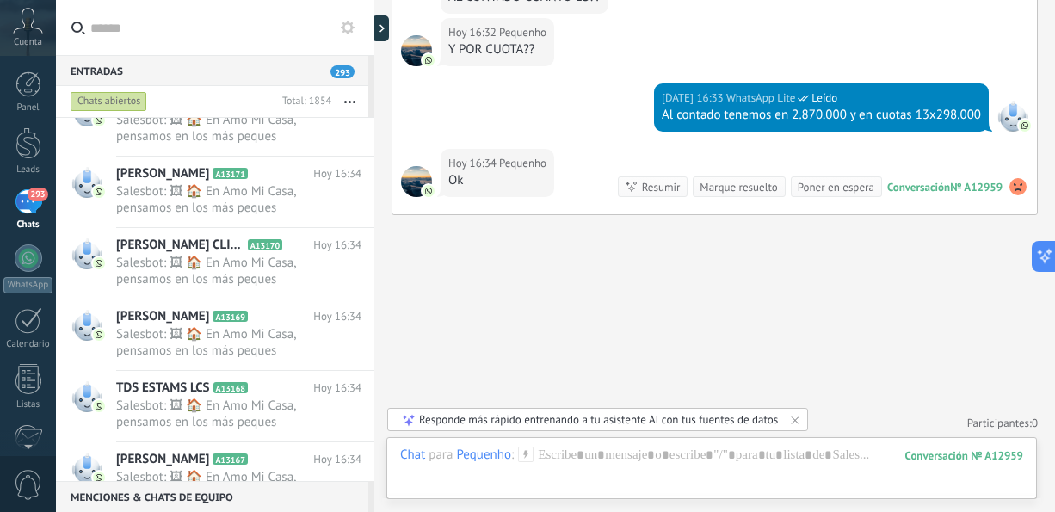
click at [354, 100] on button "button" at bounding box center [349, 101] width 37 height 31
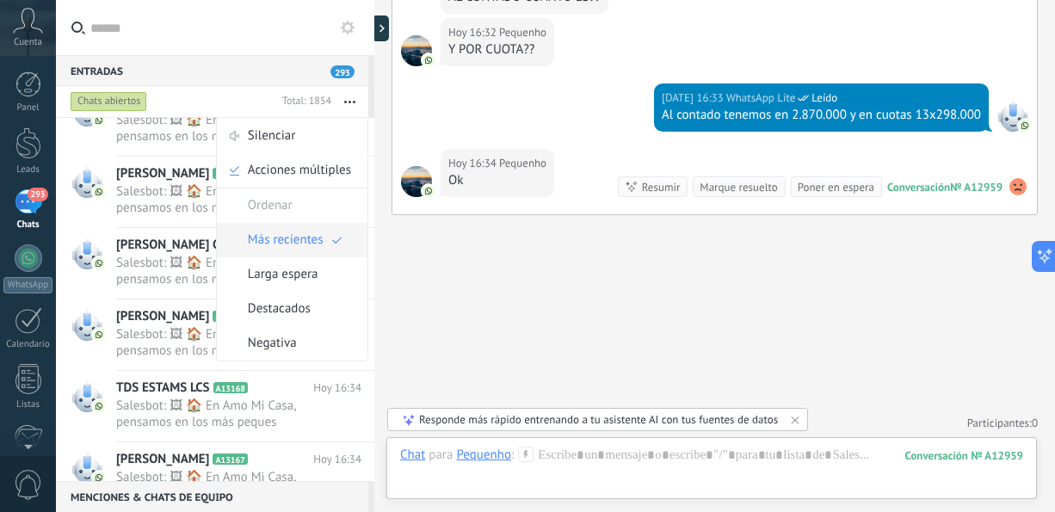
click at [284, 232] on span "Más recientes" at bounding box center [286, 240] width 76 height 34
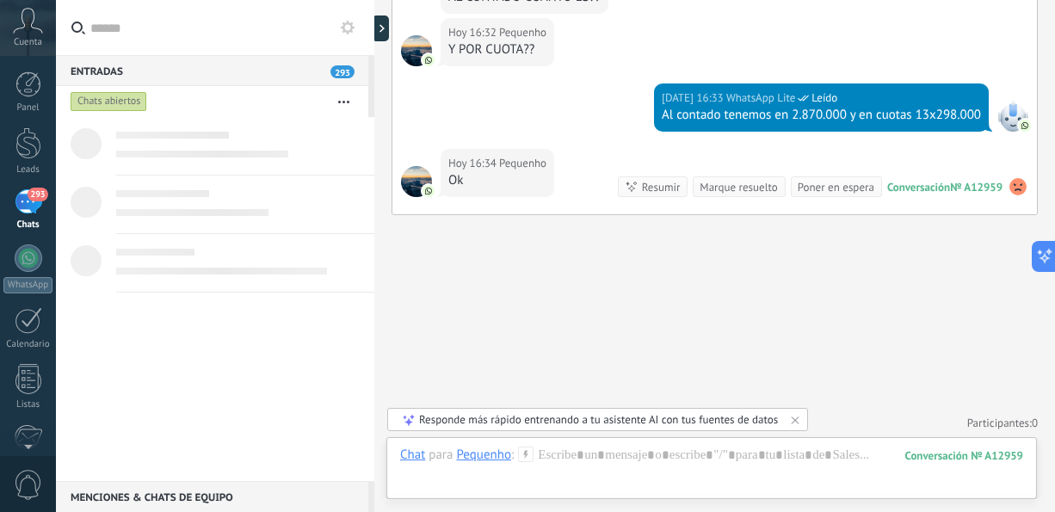
scroll to position [0, 0]
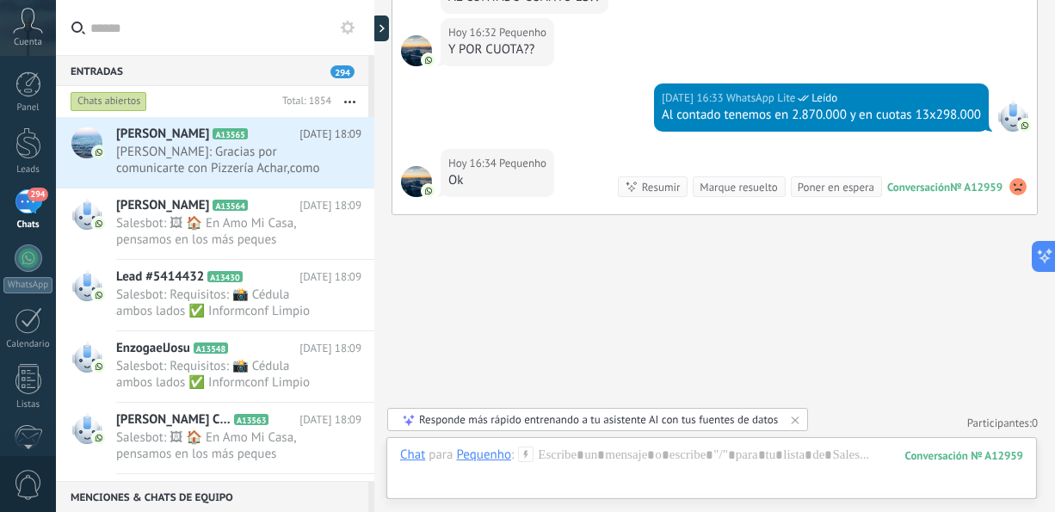
drag, startPoint x: 1054, startPoint y: 372, endPoint x: 1055, endPoint y: 188, distance: 184.1
click at [1054, 188] on html ".abccls-1,.abccls-2{fill-rule:evenodd}.abccls-2{fill:#fff} .abfcls-1{fill:none}…" at bounding box center [527, 256] width 1055 height 512
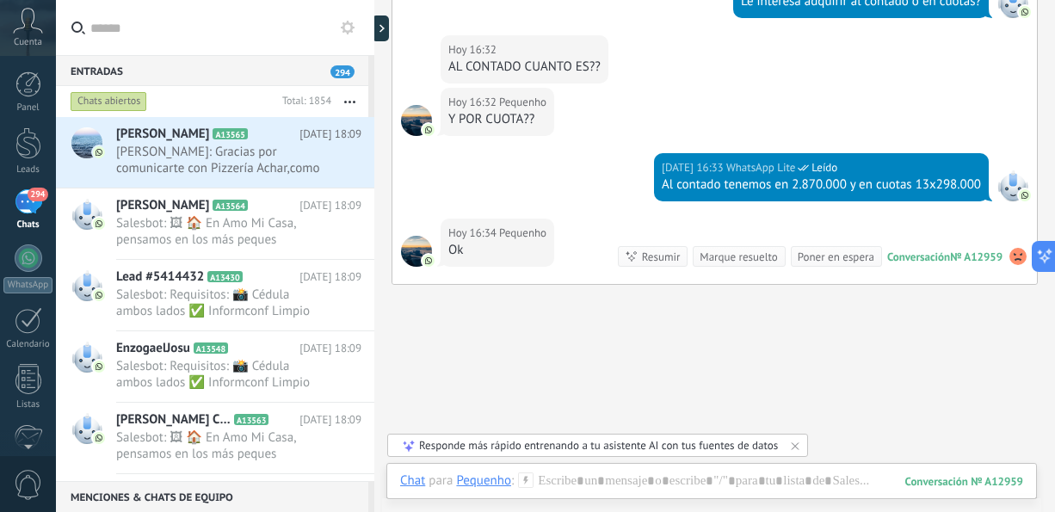
scroll to position [721, 0]
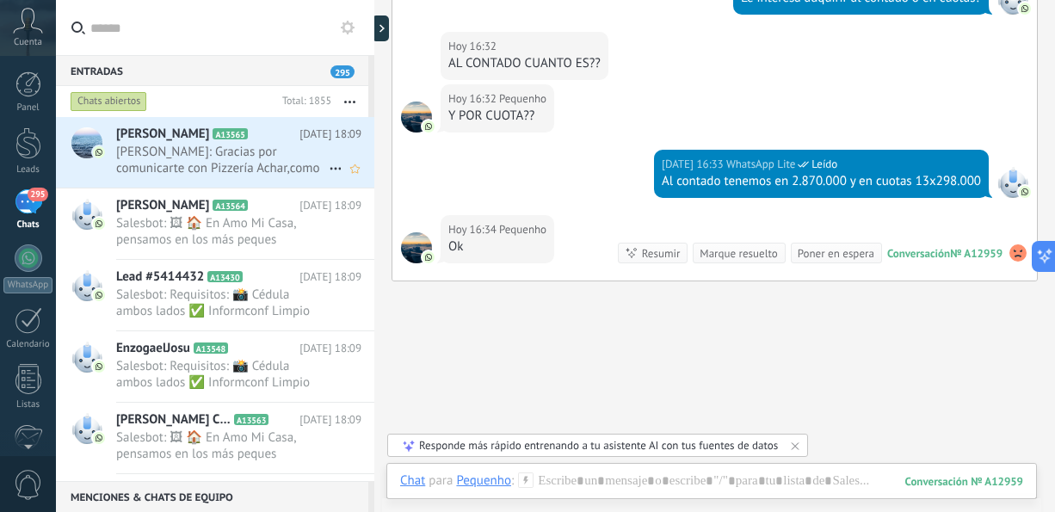
click at [233, 172] on span "[PERSON_NAME]: Gracias por comunicarte con Pizzería Achar,como podemos ayudarte?" at bounding box center [222, 160] width 212 height 33
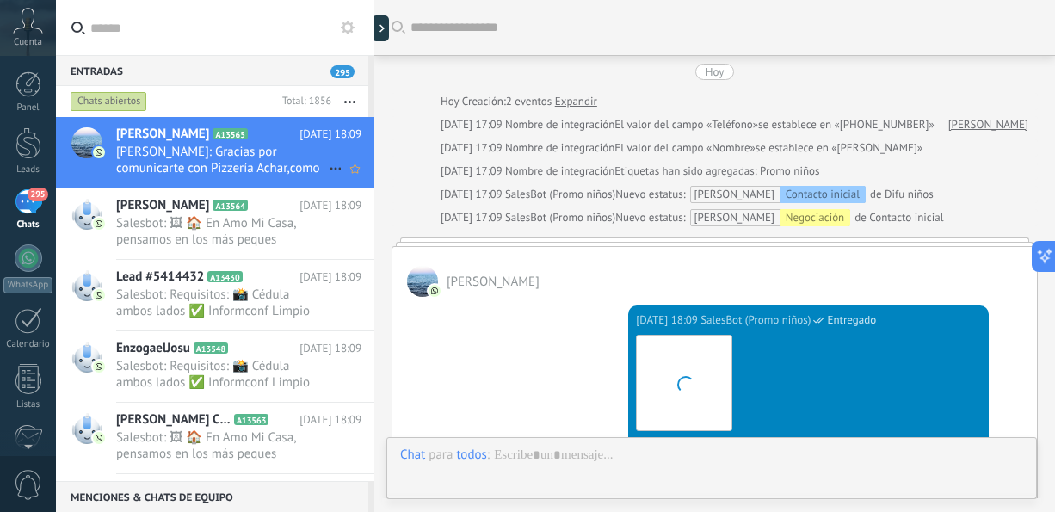
scroll to position [461, 0]
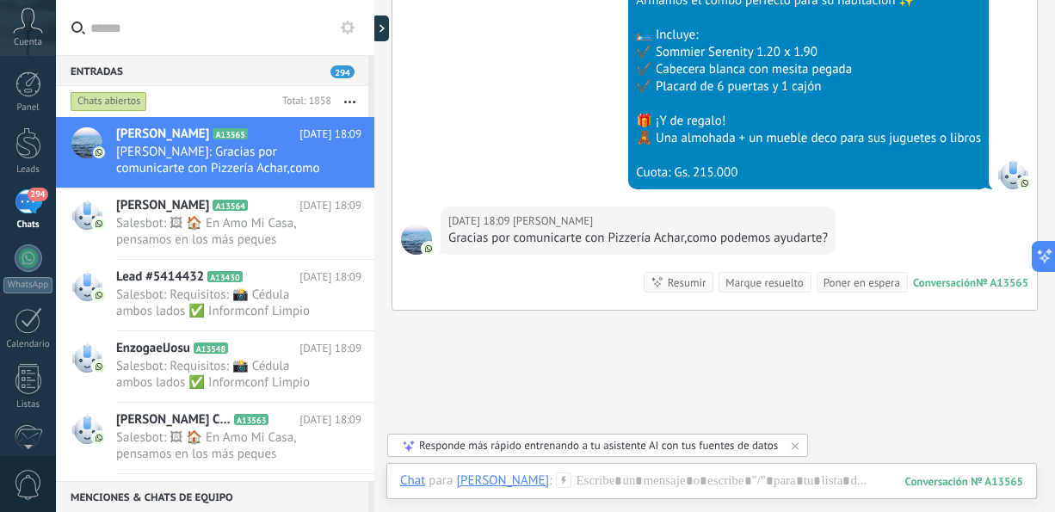
click at [99, 103] on div "Chats abiertos" at bounding box center [109, 101] width 77 height 21
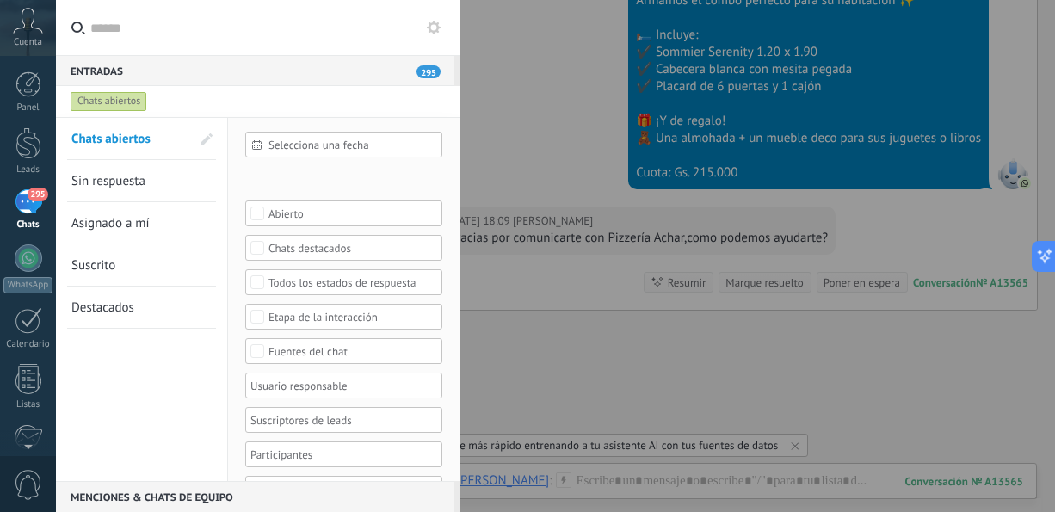
click at [129, 189] on link "Sin respuesta" at bounding box center [130, 180] width 119 height 41
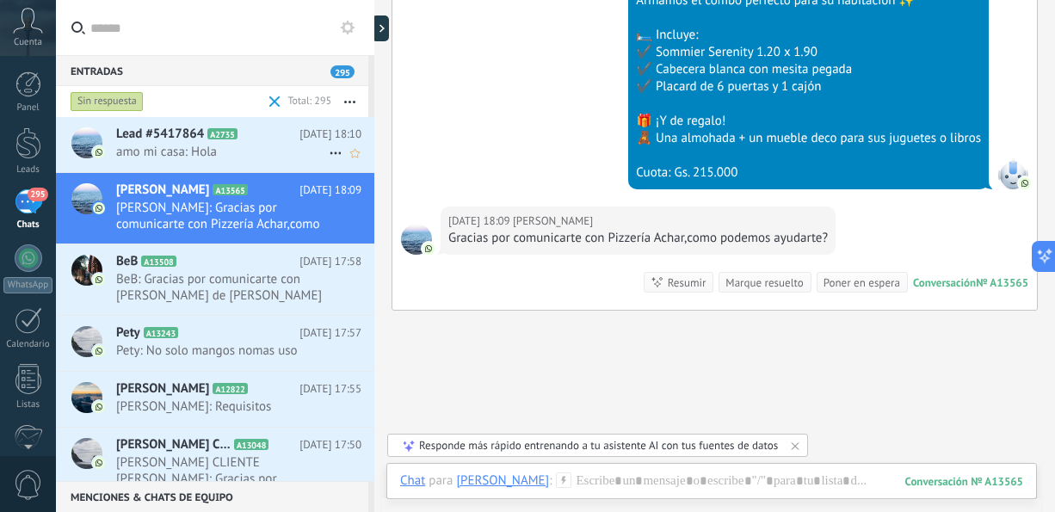
click at [249, 154] on span "amo mi casa: Hola" at bounding box center [222, 152] width 212 height 16
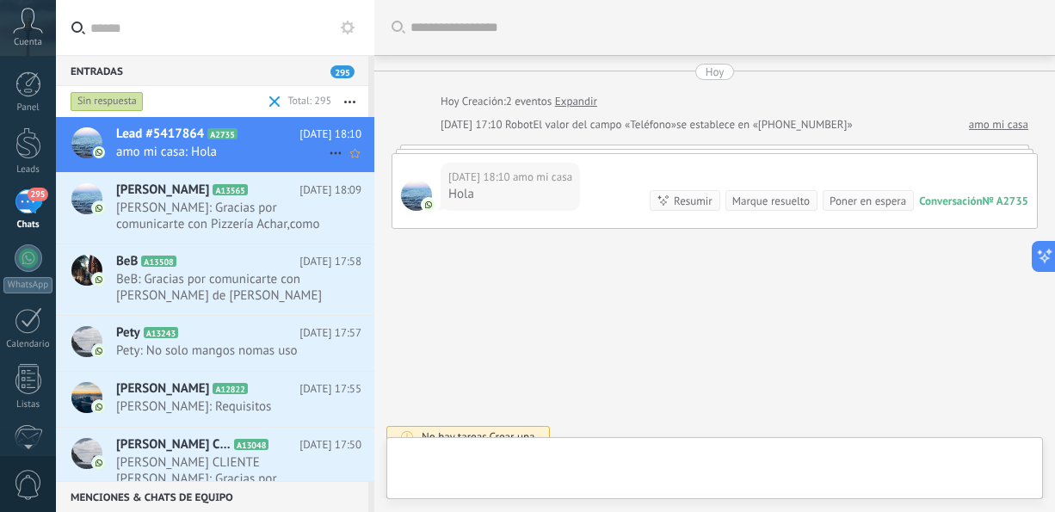
scroll to position [15, 0]
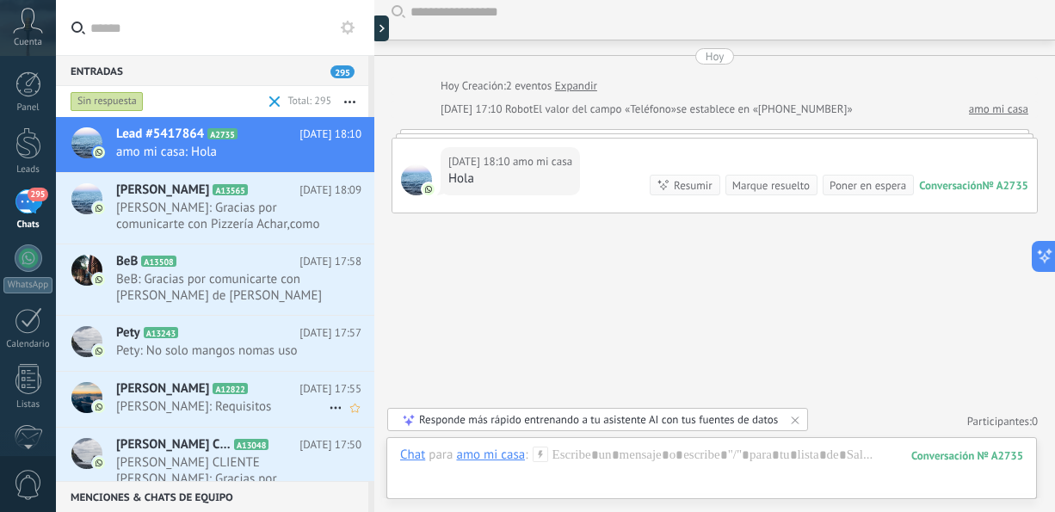
click at [247, 396] on div "[PERSON_NAME] A12822 [DATE] 17:55 [PERSON_NAME]: Requisitos" at bounding box center [245, 399] width 258 height 54
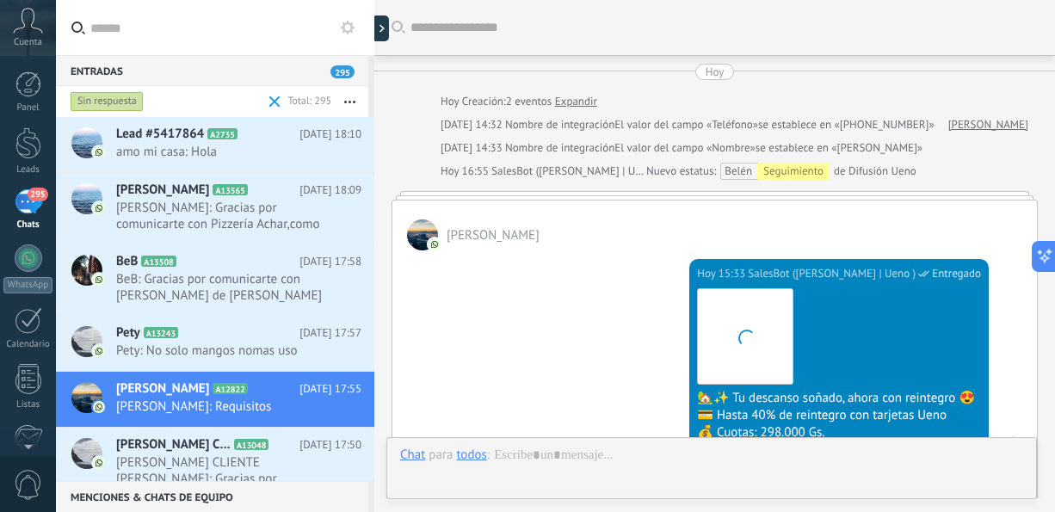
scroll to position [335, 0]
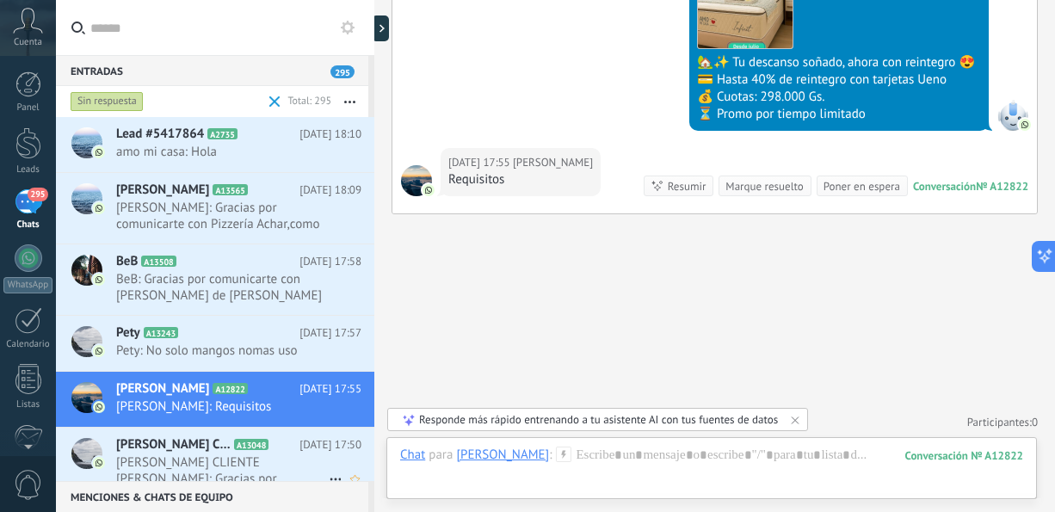
click at [291, 468] on span "[PERSON_NAME] CLIENTE [PERSON_NAME]: Gracias por comunicarte con [PERSON_NAME] …" at bounding box center [222, 470] width 212 height 33
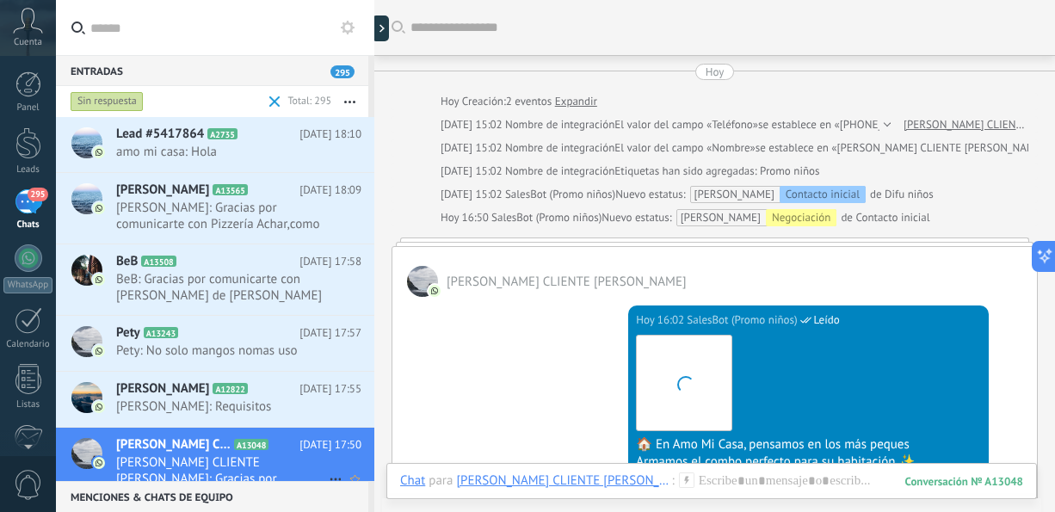
scroll to position [461, 0]
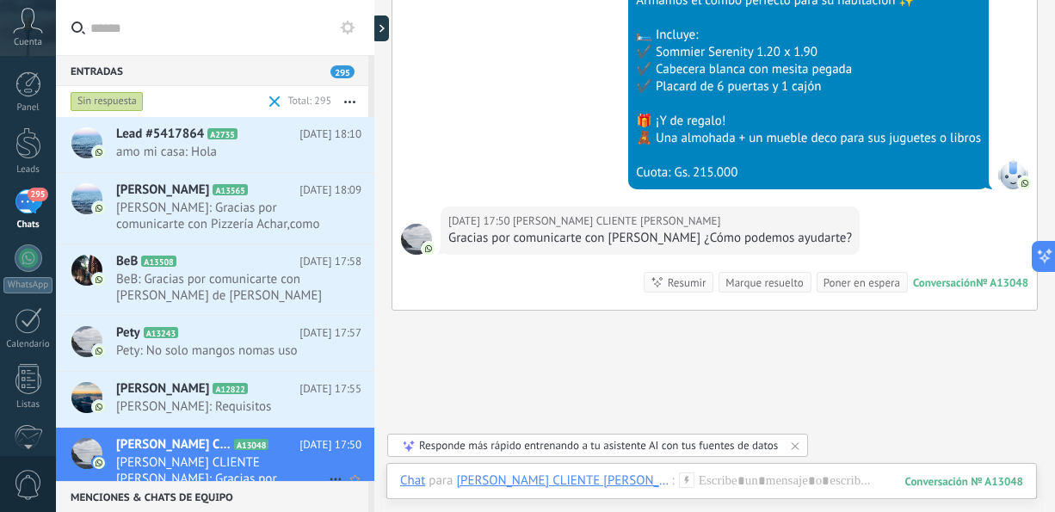
click at [367, 464] on div "[PERSON_NAME] CLIENTE [PERSON_NAME] A13048 [DATE] 17:50 [PERSON_NAME] CLIENTE […" at bounding box center [245, 463] width 258 height 71
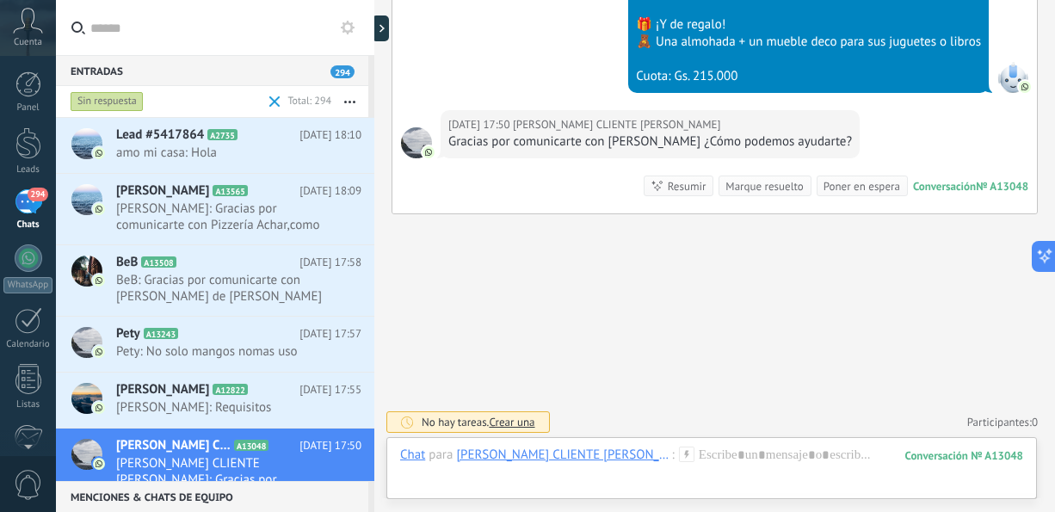
scroll to position [319, 0]
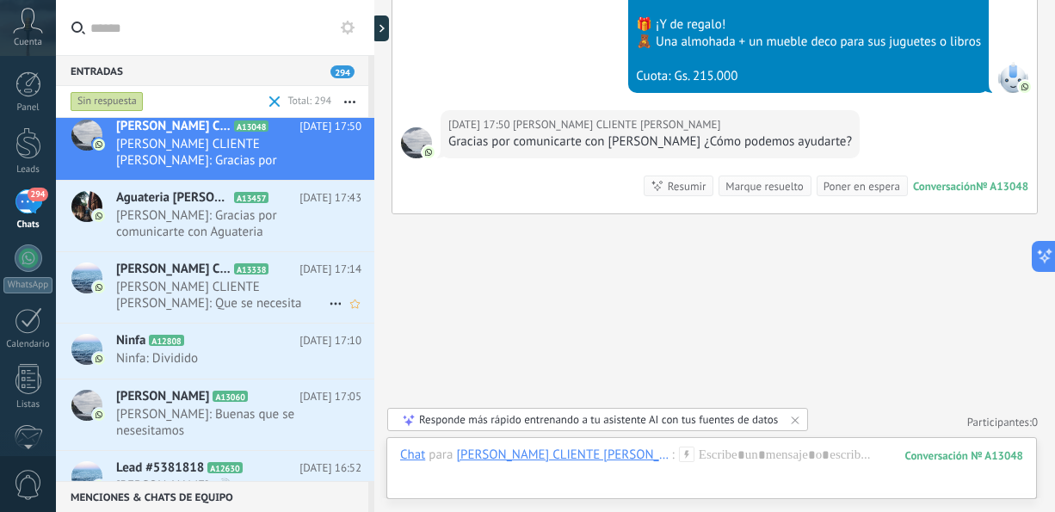
click at [271, 279] on span "[PERSON_NAME] CLIENTE [PERSON_NAME]: Que se necesita" at bounding box center [222, 295] width 212 height 33
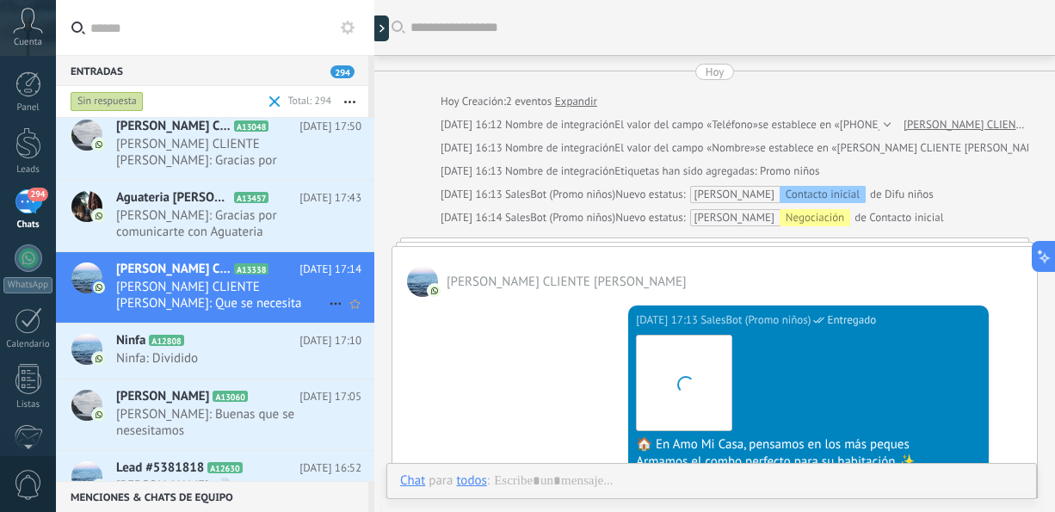
scroll to position [606, 0]
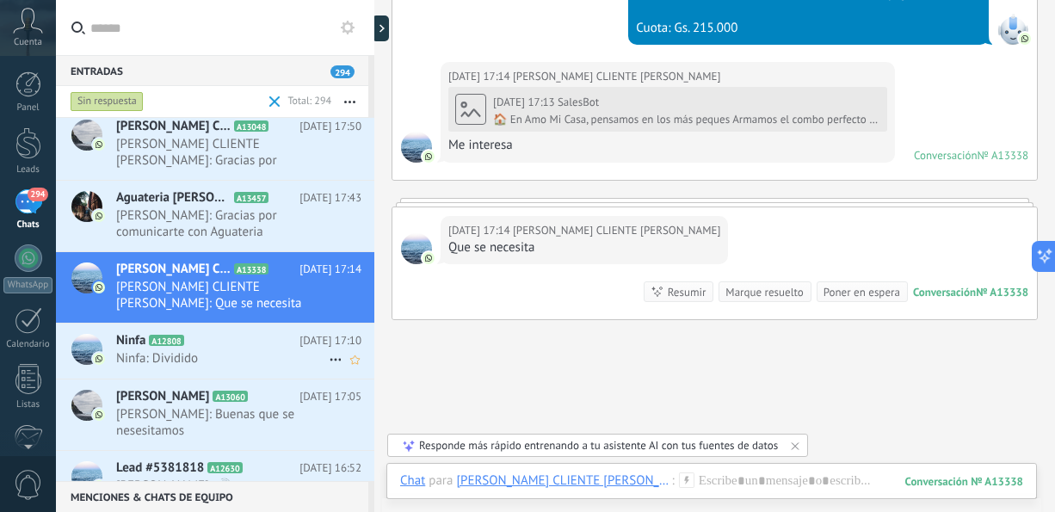
click at [219, 365] on div "Ninfa A12808 [DATE] 17:10 Ninfa: Dividido" at bounding box center [245, 350] width 258 height 54
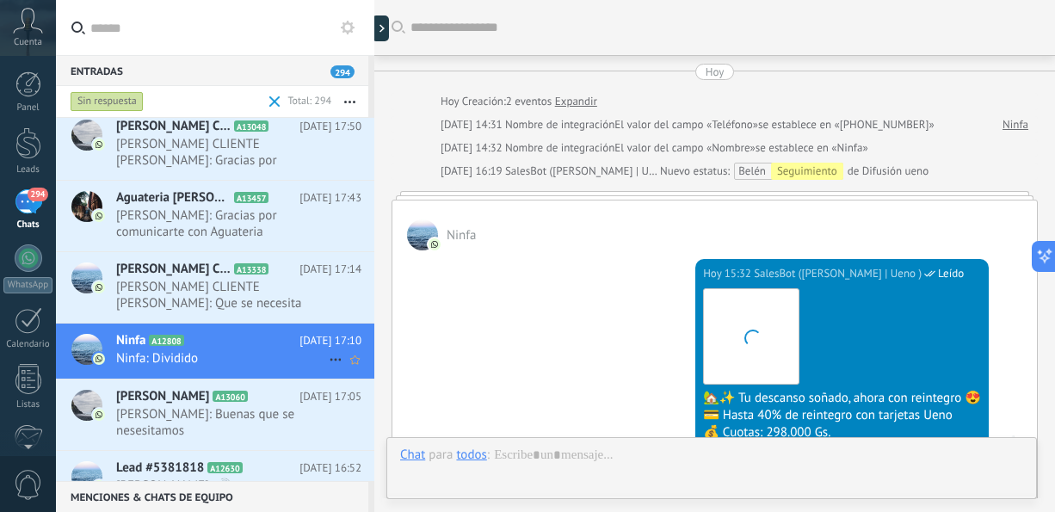
scroll to position [712, 0]
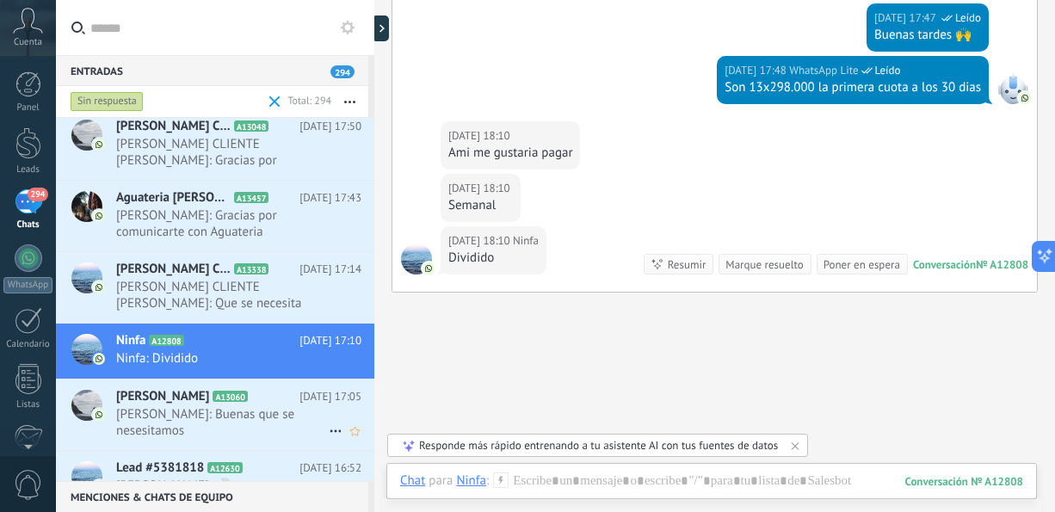
click at [233, 418] on span "[PERSON_NAME]: Buenas que se nesesitamos" at bounding box center [222, 422] width 212 height 33
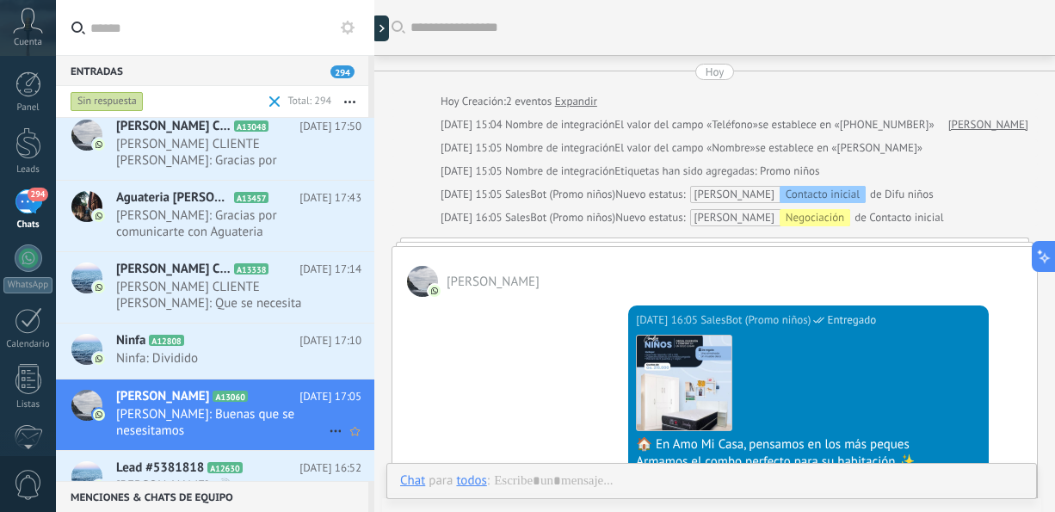
scroll to position [442, 0]
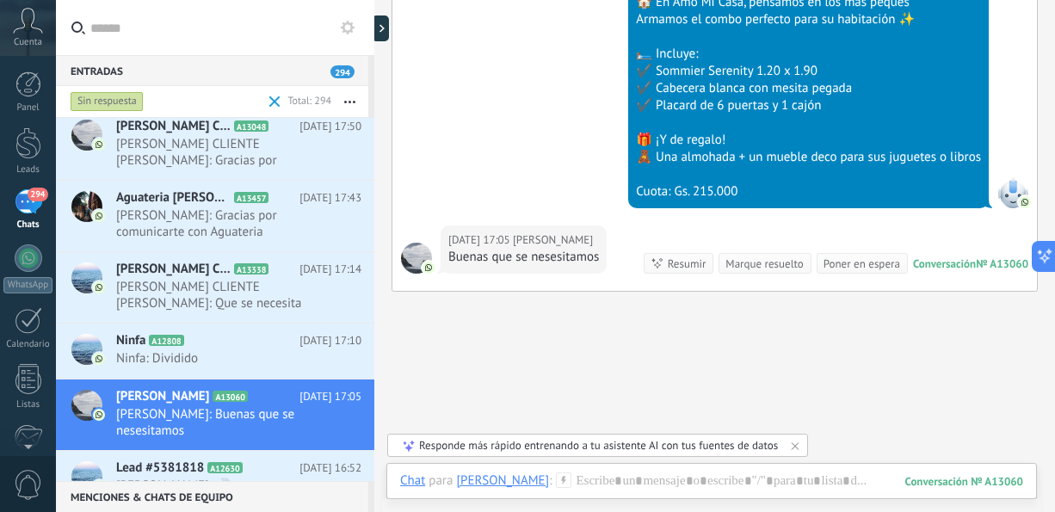
click at [242, 453] on div "Lead #5381818 A12630 [DATE] 16:52 [PERSON_NAME]: 🔊" at bounding box center [245, 478] width 258 height 54
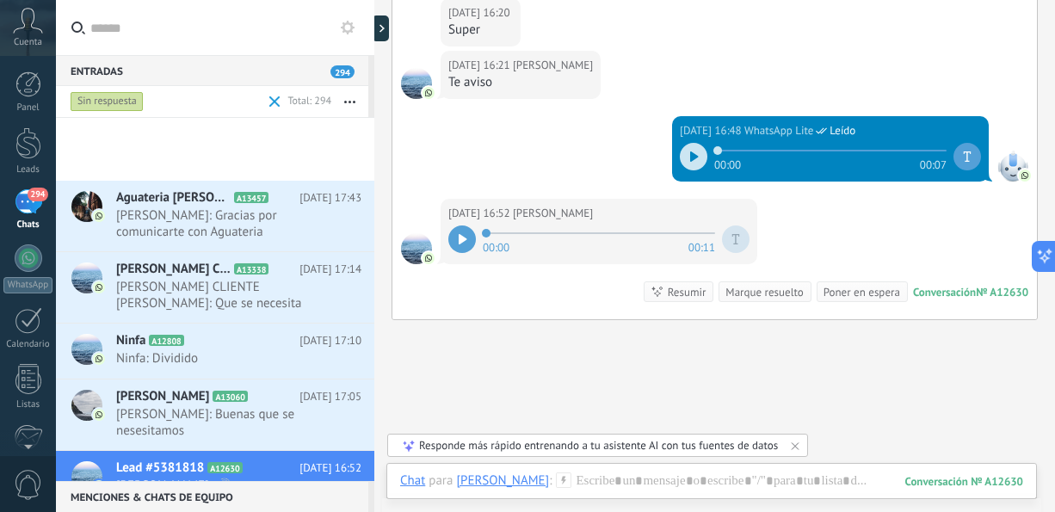
scroll to position [637, 0]
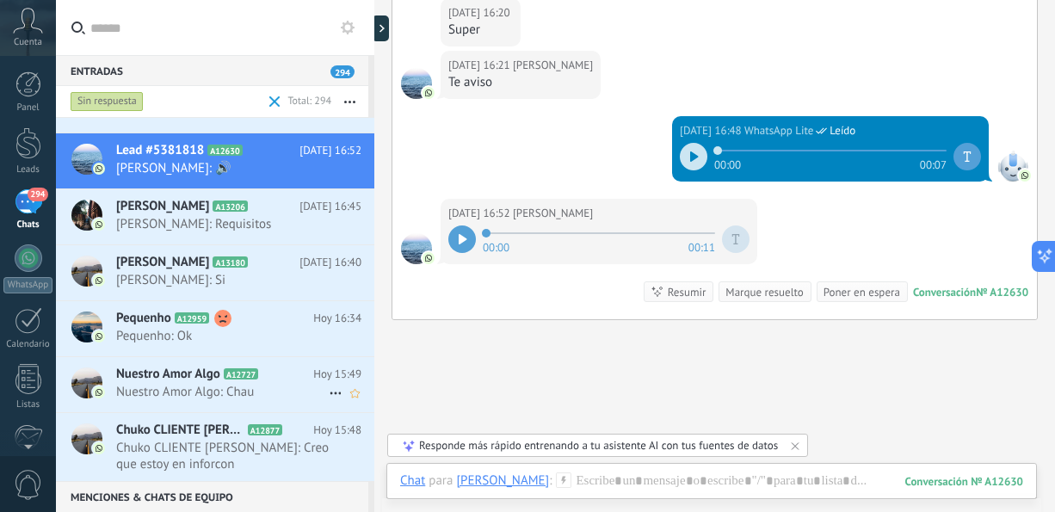
click at [281, 384] on span "Nuestro Amor Algo: Chau" at bounding box center [222, 392] width 212 height 16
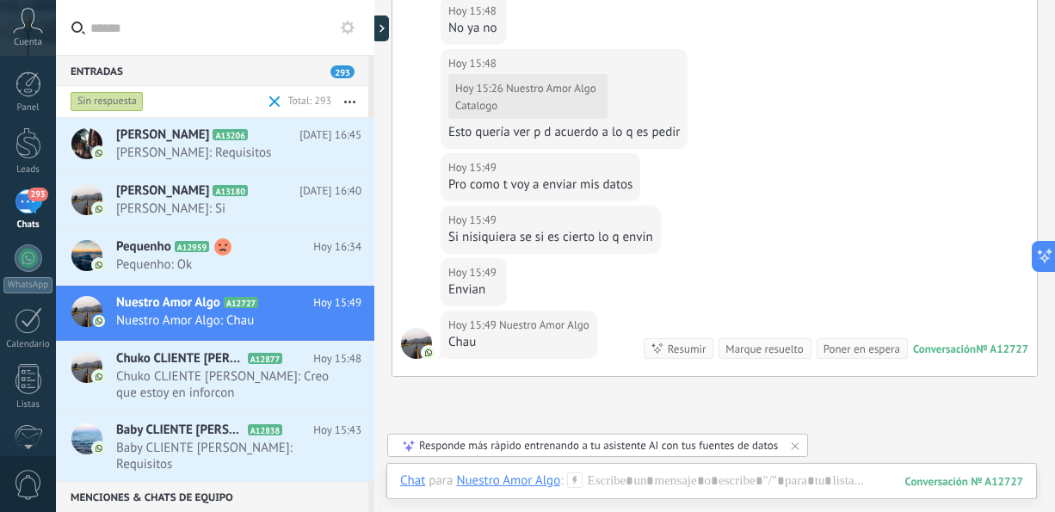
scroll to position [1066, 0]
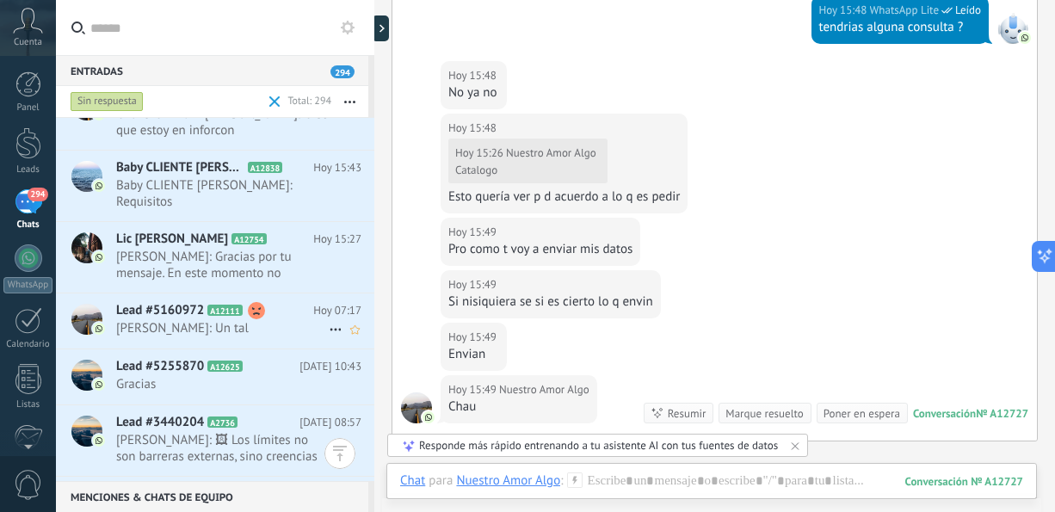
click at [237, 320] on span "[PERSON_NAME]: Un tal" at bounding box center [222, 328] width 212 height 16
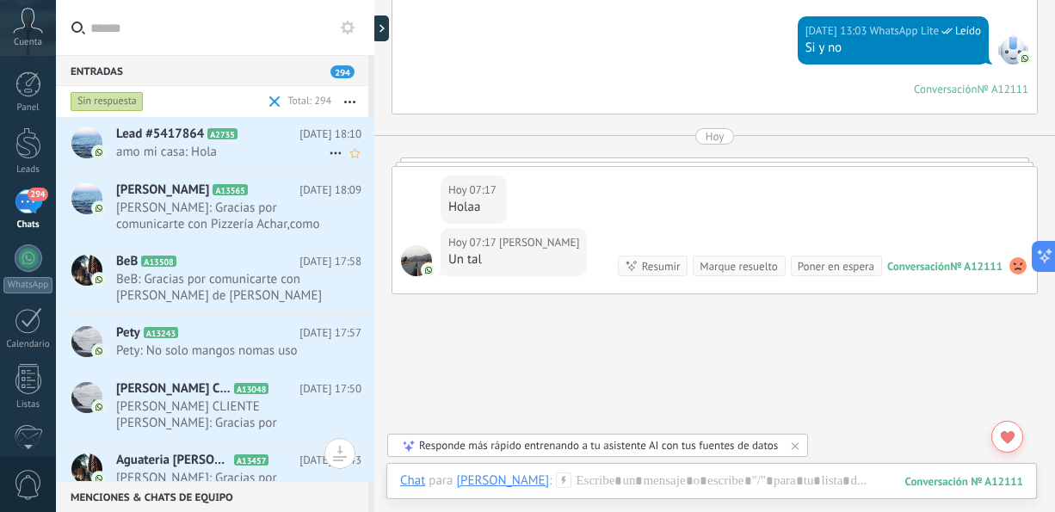
click at [223, 146] on span "amo mi casa: Hola" at bounding box center [222, 152] width 212 height 16
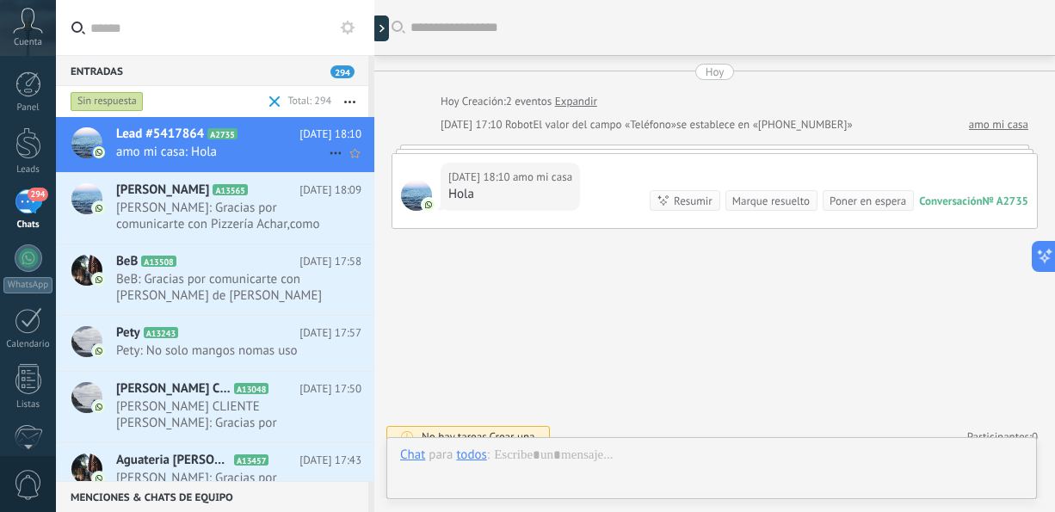
scroll to position [15, 0]
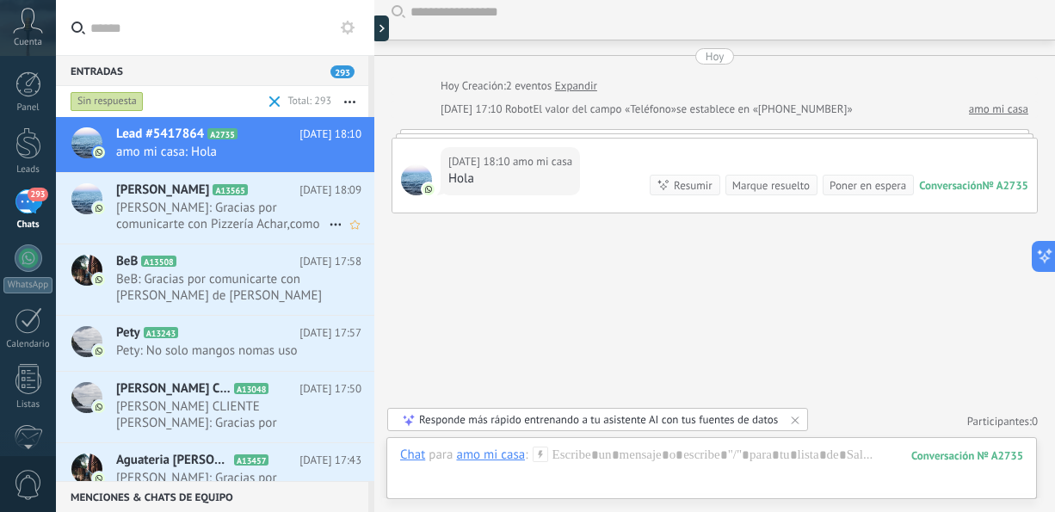
click at [246, 220] on span "[PERSON_NAME]: Gracias por comunicarte con Pizzería Achar,como podemos ayudarte?" at bounding box center [222, 216] width 212 height 33
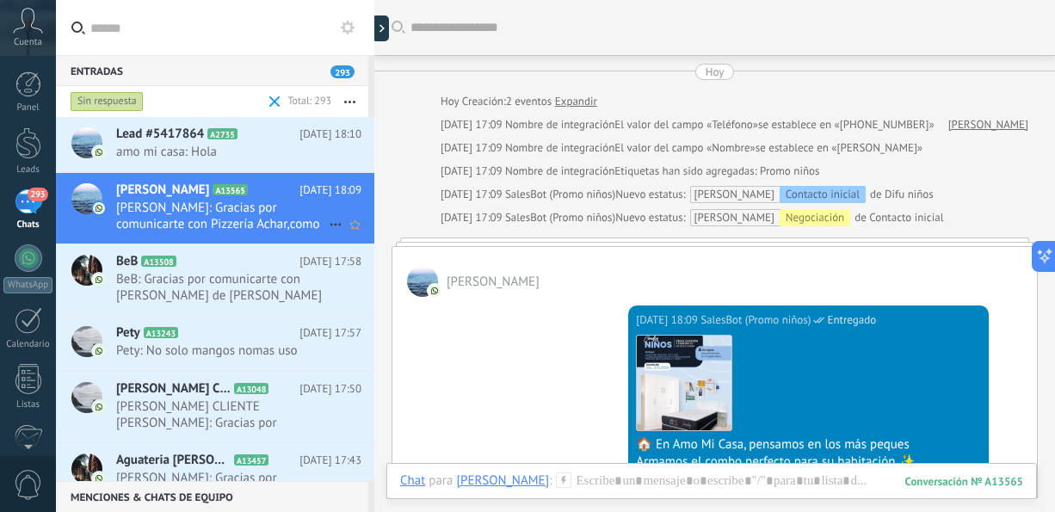
scroll to position [461, 0]
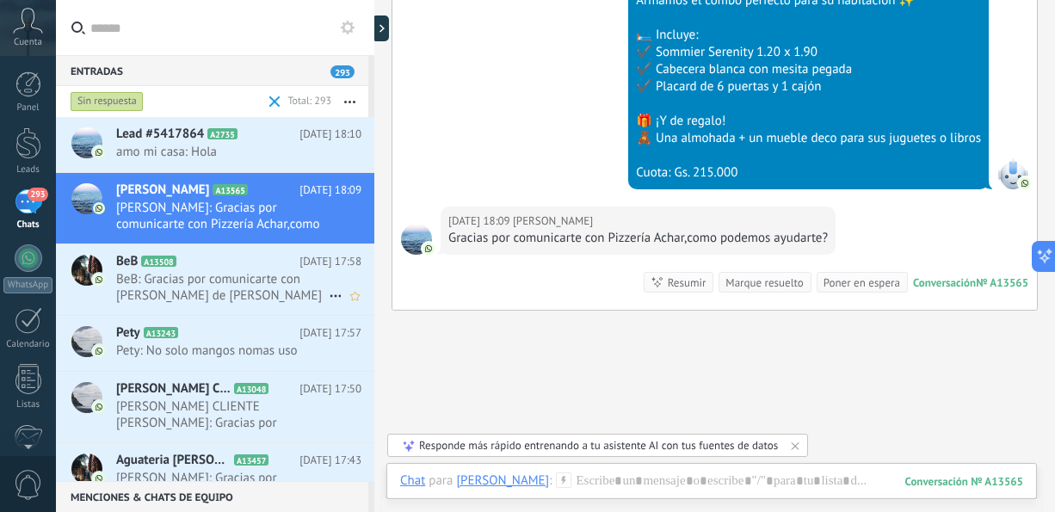
click at [258, 289] on span "BeB: Gracias por comunicarte con [PERSON_NAME] de [PERSON_NAME] y [PERSON_NAME]…" at bounding box center [222, 287] width 212 height 33
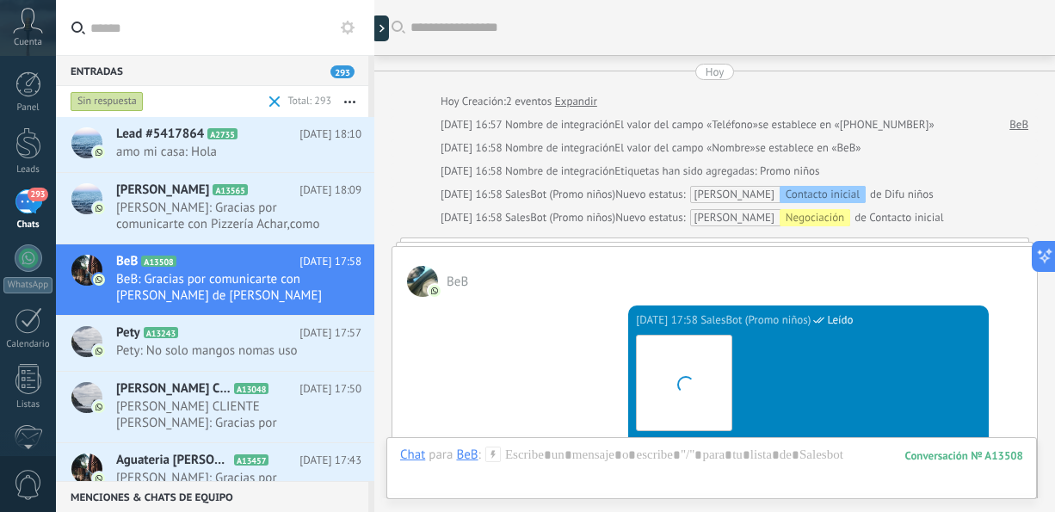
scroll to position [575, 0]
